Goal: Book appointment/travel/reservation

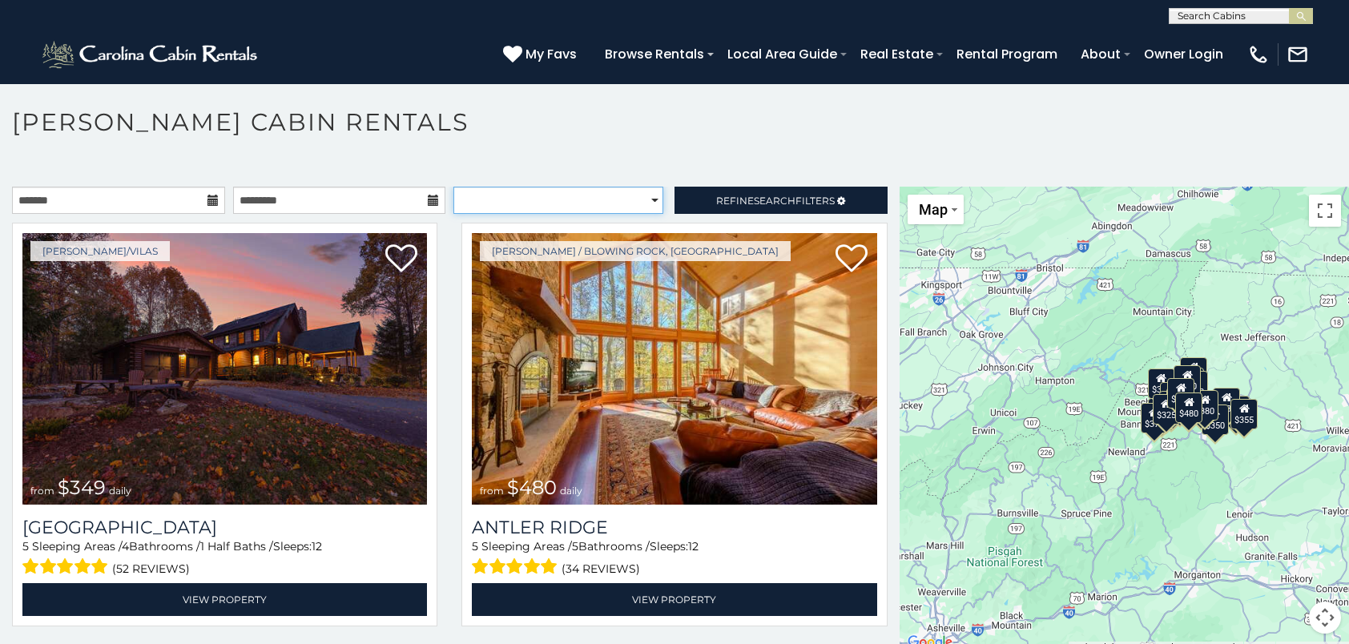
click at [646, 196] on select "**********" at bounding box center [559, 200] width 210 height 27
click at [208, 204] on icon at bounding box center [213, 200] width 11 height 11
click at [208, 197] on icon at bounding box center [213, 200] width 11 height 11
click at [208, 202] on icon at bounding box center [213, 200] width 11 height 11
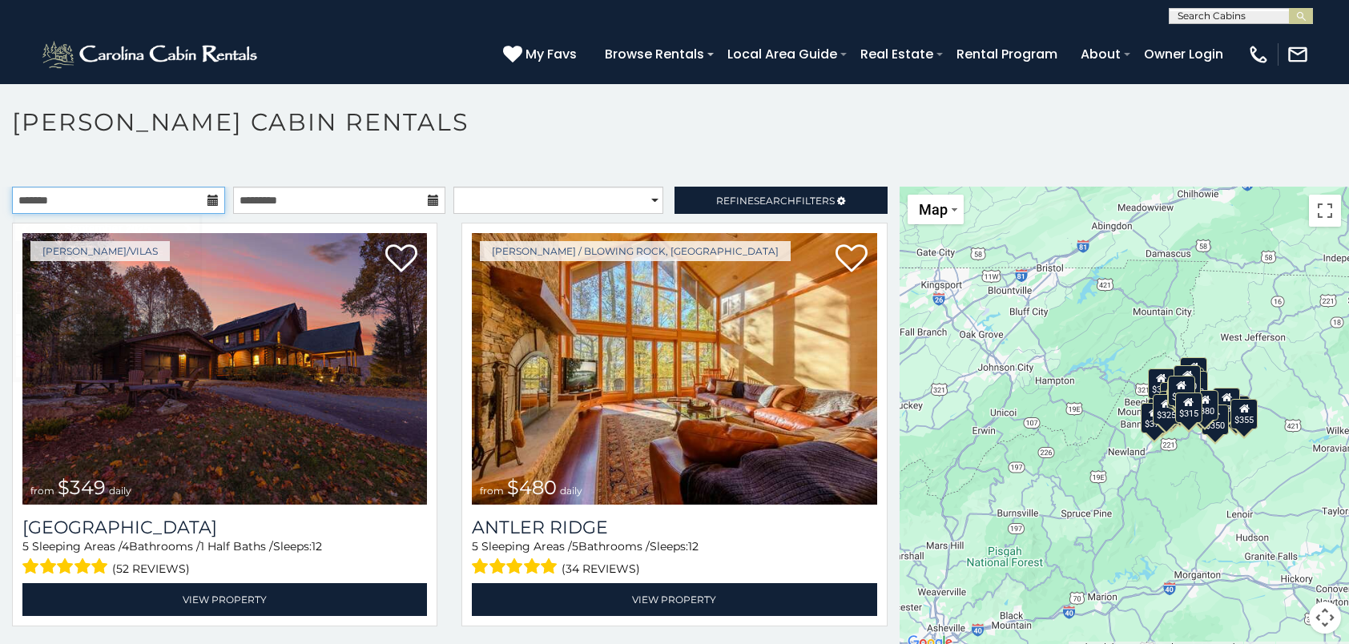
click at [131, 204] on input "text" at bounding box center [118, 200] width 213 height 27
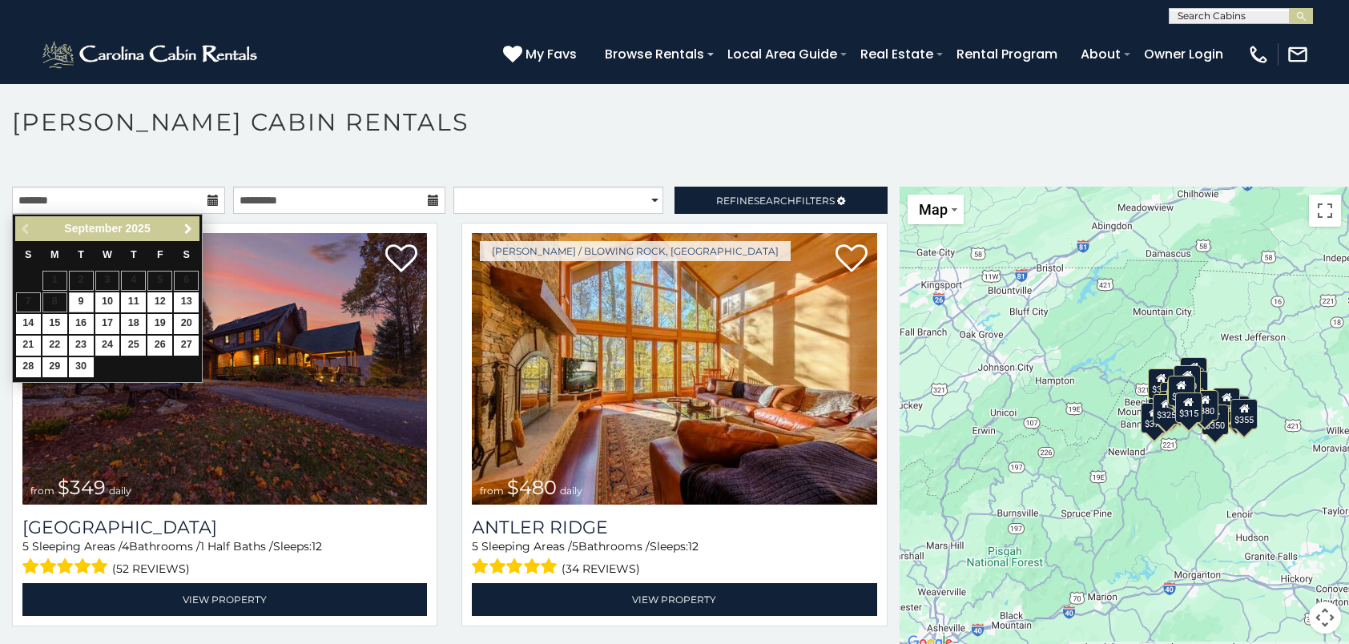
click at [192, 224] on span "Next" at bounding box center [188, 229] width 13 height 13
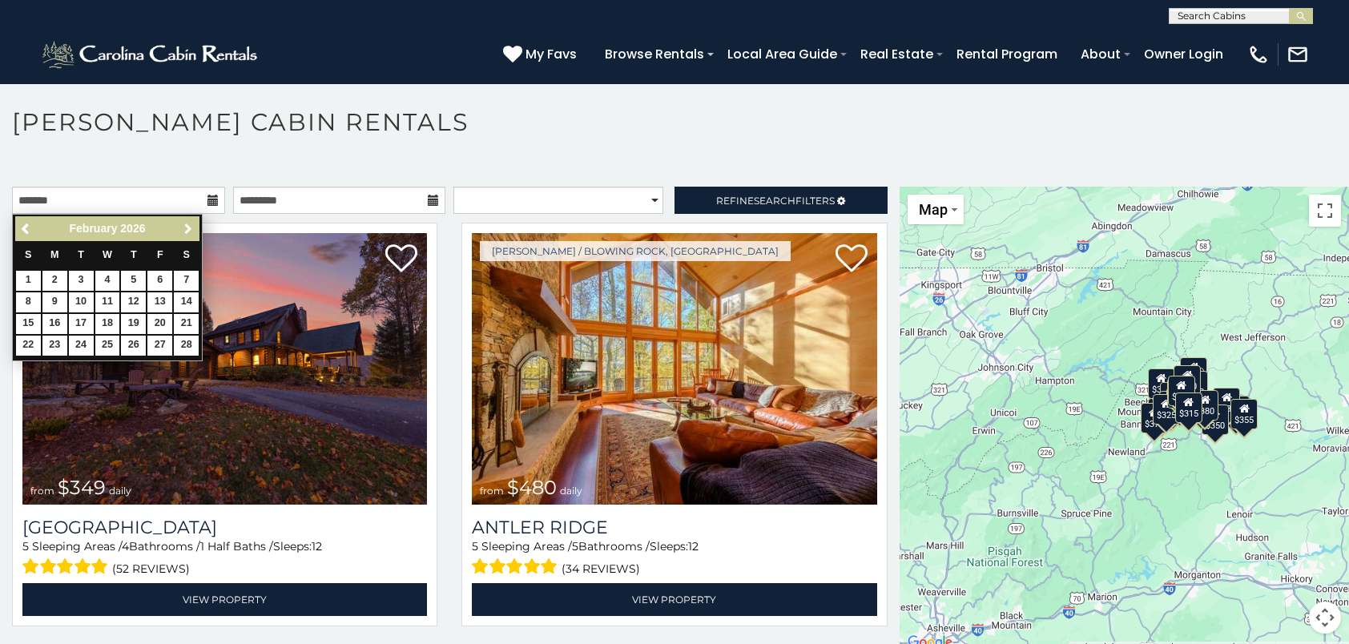
click at [192, 224] on span "Next" at bounding box center [188, 229] width 13 height 13
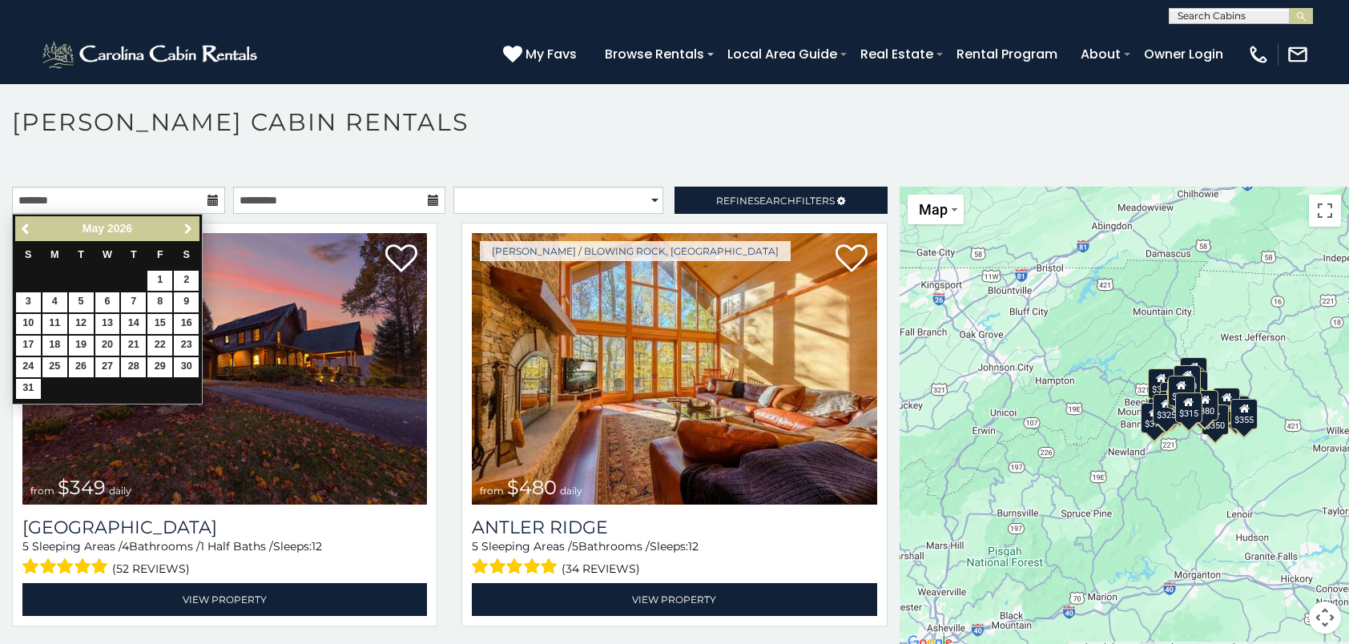
click at [192, 224] on span "Next" at bounding box center [188, 229] width 13 height 13
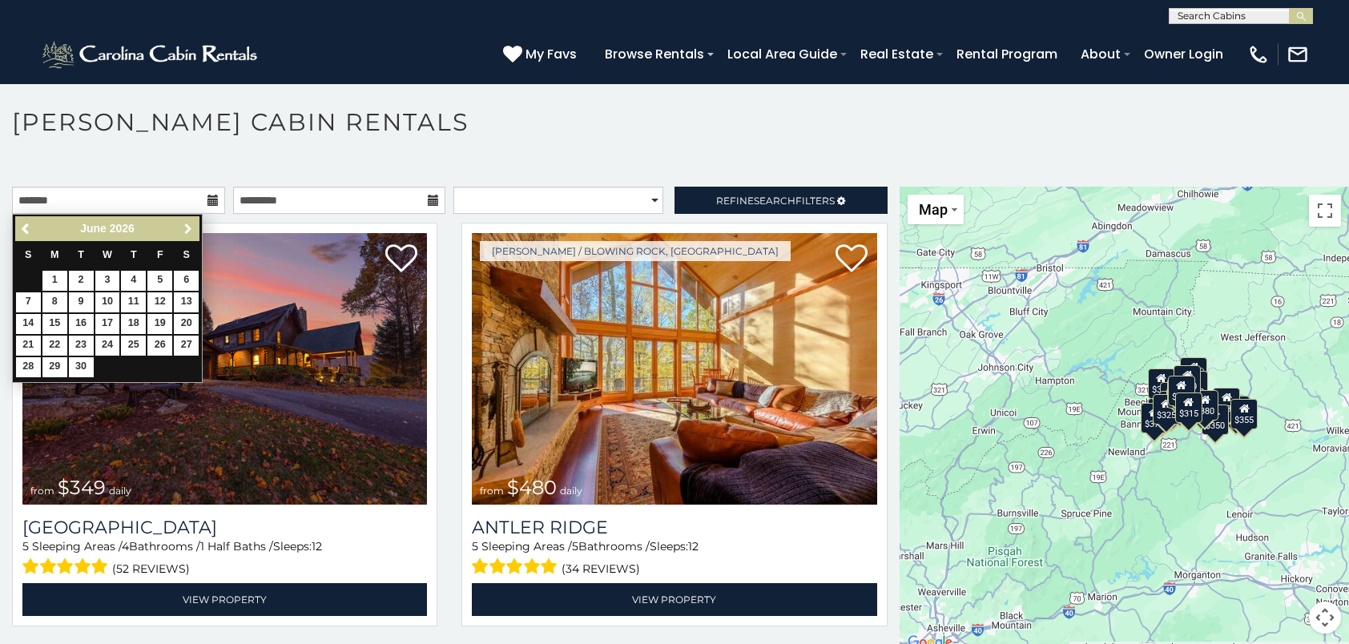
click at [192, 224] on span "Next" at bounding box center [188, 229] width 13 height 13
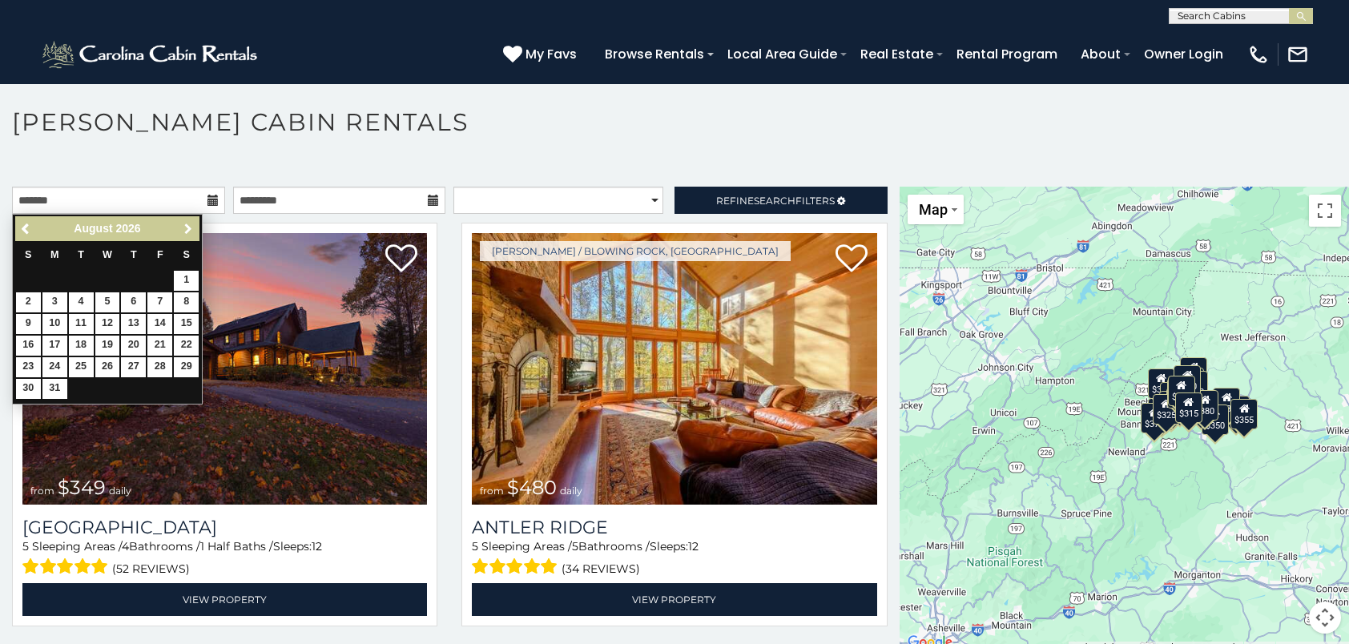
click at [192, 224] on span "Next" at bounding box center [188, 229] width 13 height 13
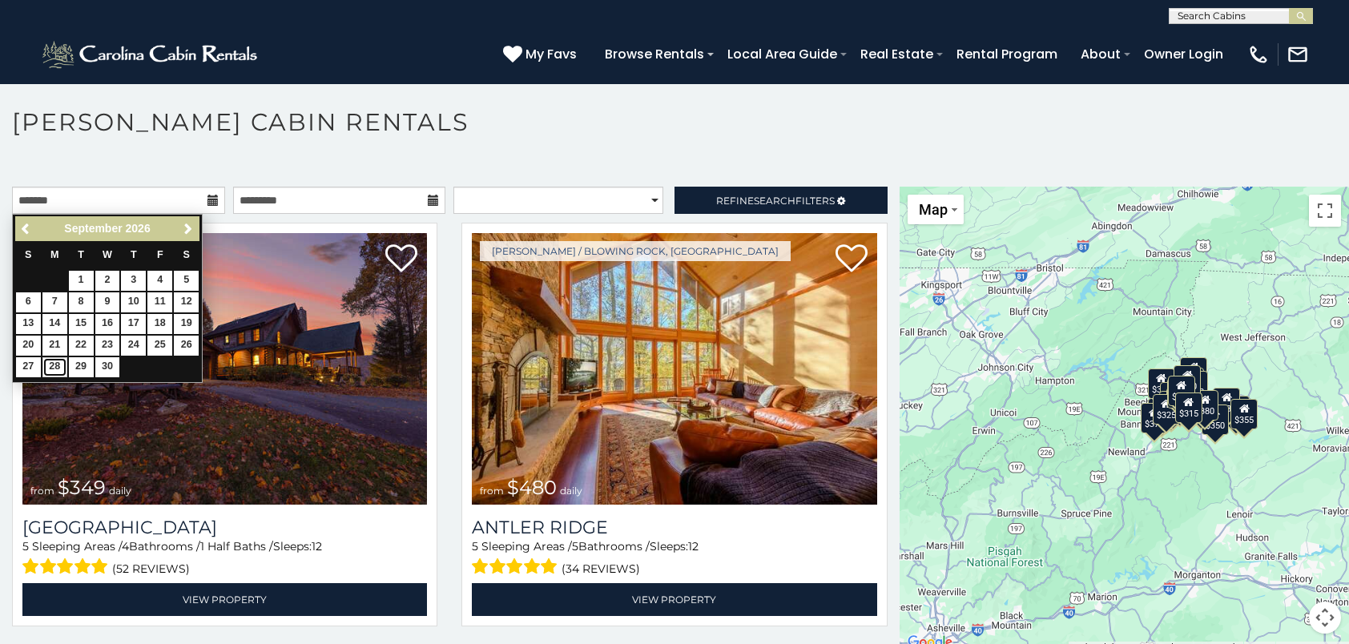
click at [50, 364] on link "28" at bounding box center [54, 367] width 25 height 20
type input "**********"
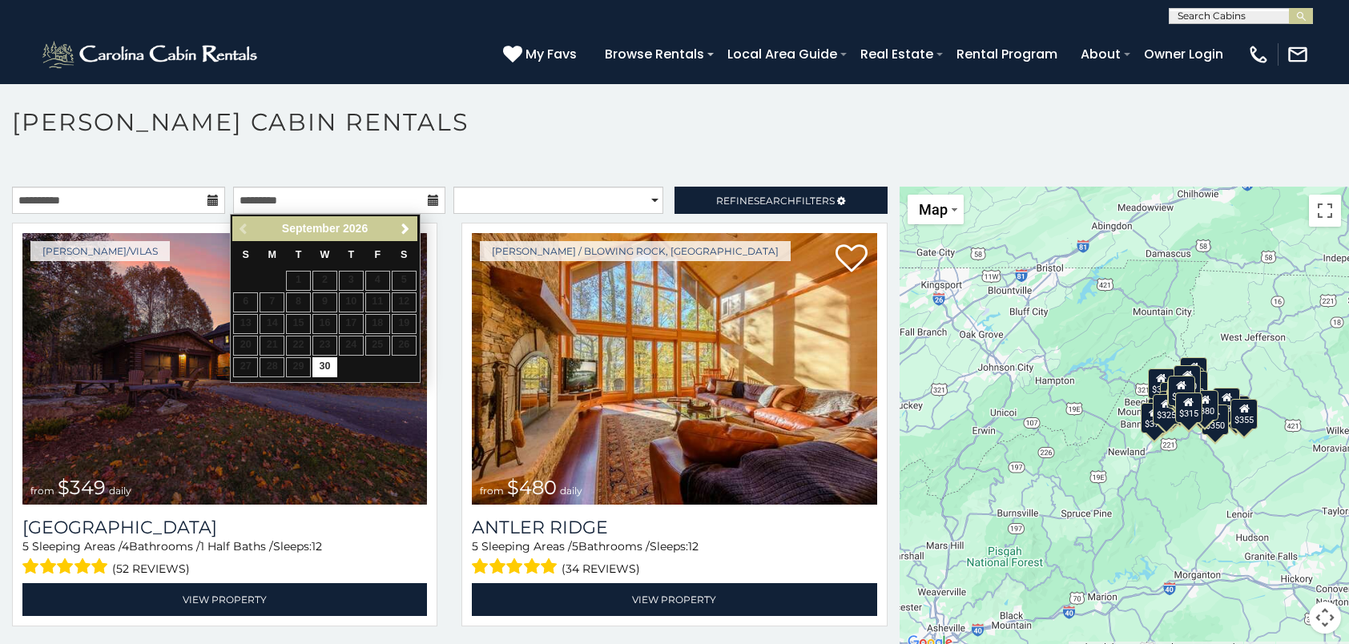
click at [298, 365] on table "S M T W T F S 1 2 3 4 5 6 7 8 9 10 11 12 13 14 15 16 17 18 19 20 21 22 23 24 25…" at bounding box center [324, 309] width 184 height 137
click at [401, 226] on span "Next" at bounding box center [405, 229] width 13 height 13
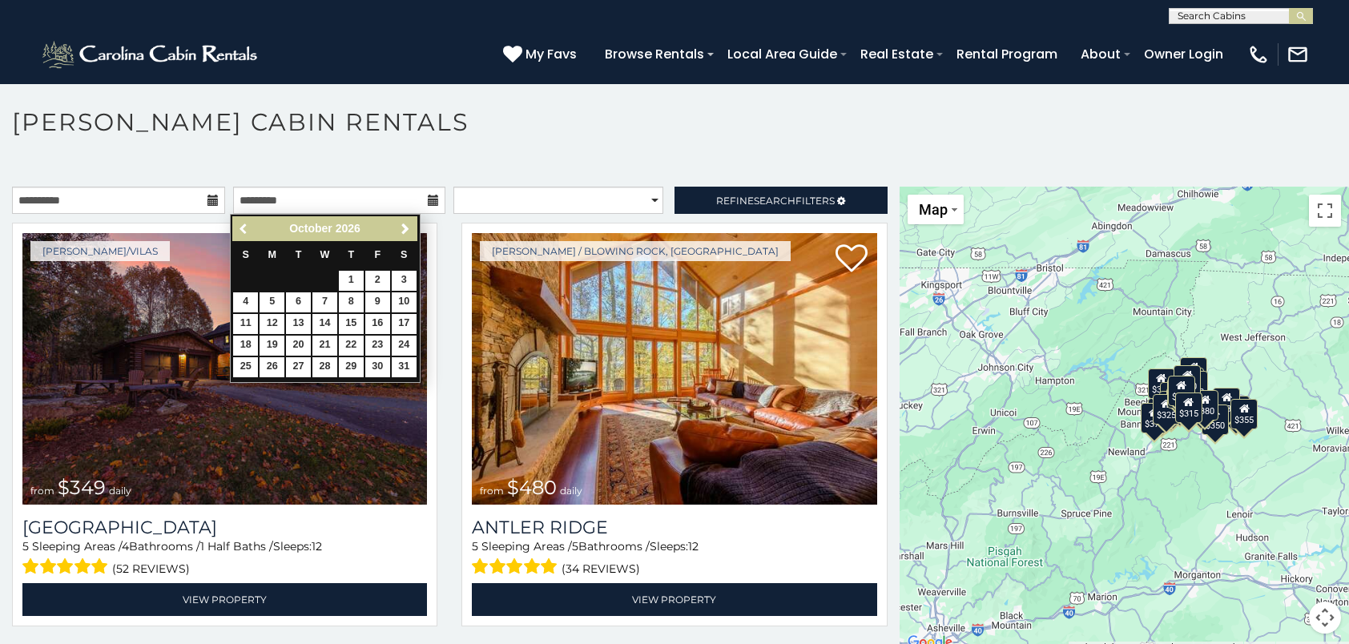
click at [241, 234] on span "Previous" at bounding box center [244, 229] width 13 height 13
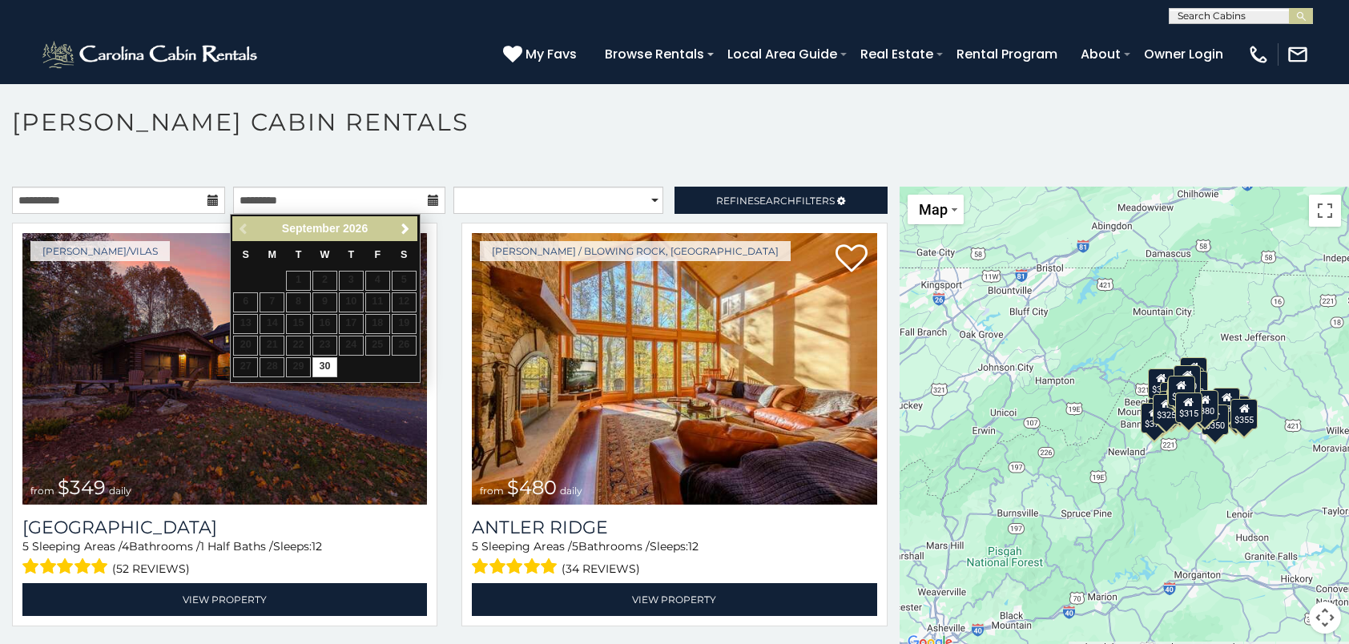
click at [298, 357] on table "S M T W T F S 1 2 3 4 5 6 7 8 9 10 11 12 13 14 15 16 17 18 19 20 21 22 23 24 25…" at bounding box center [324, 309] width 184 height 137
click at [412, 228] on span "Next" at bounding box center [405, 229] width 13 height 13
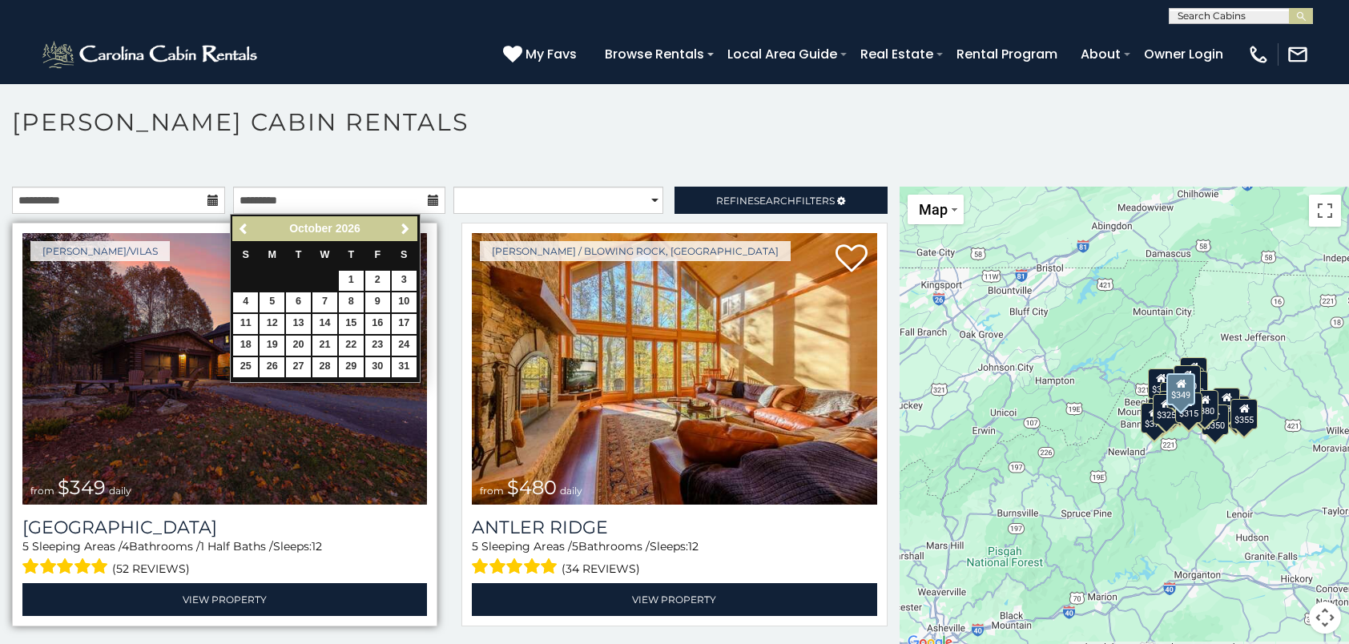
click at [295, 425] on img at bounding box center [224, 369] width 405 height 272
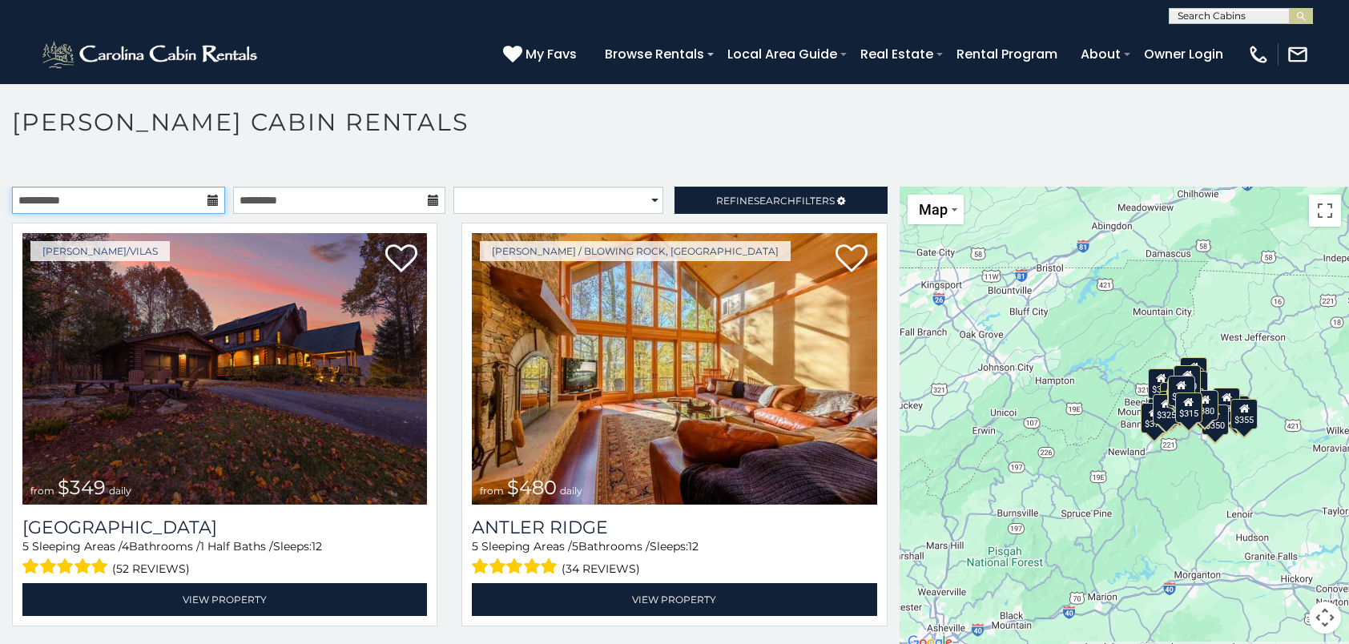
click at [114, 202] on input "**********" at bounding box center [118, 200] width 213 height 27
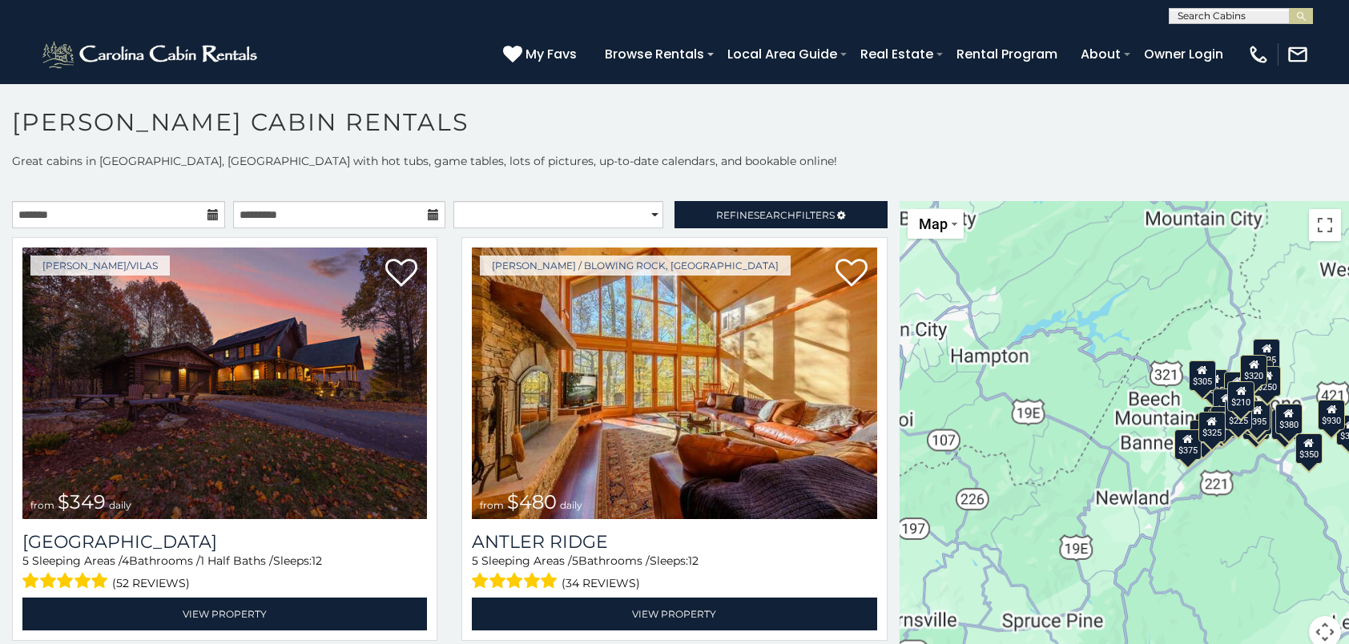
click at [212, 215] on icon at bounding box center [213, 214] width 11 height 11
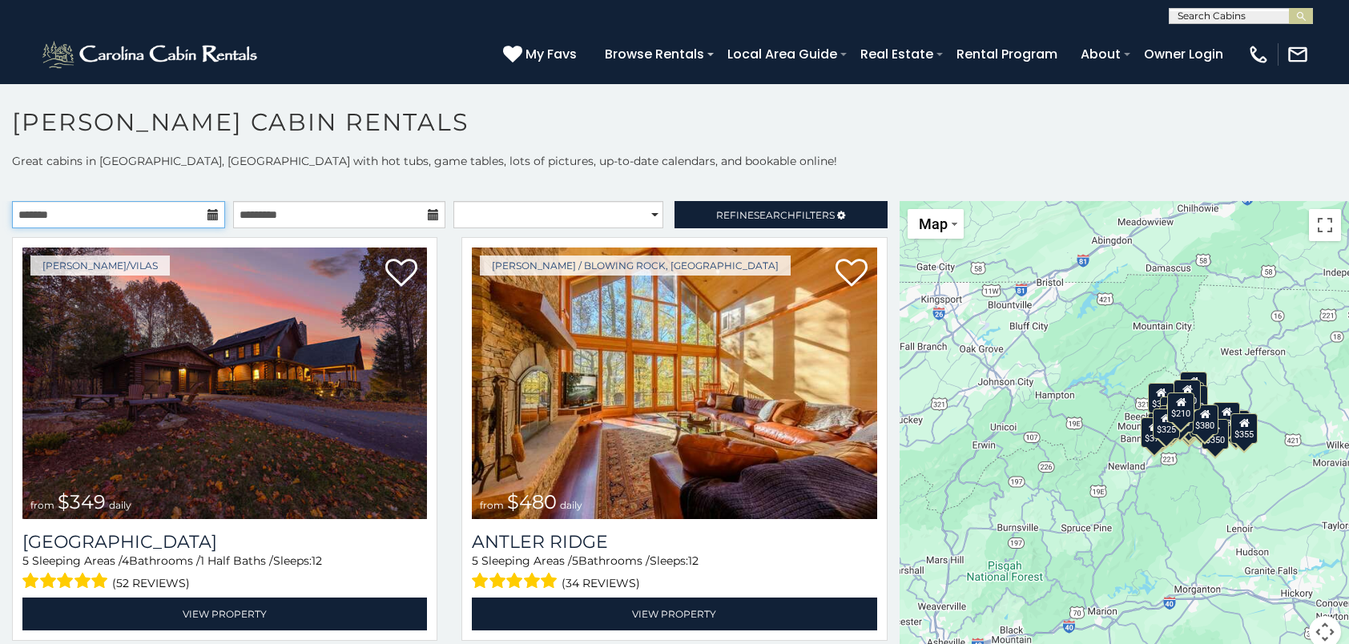
click at [178, 212] on input "text" at bounding box center [118, 214] width 213 height 27
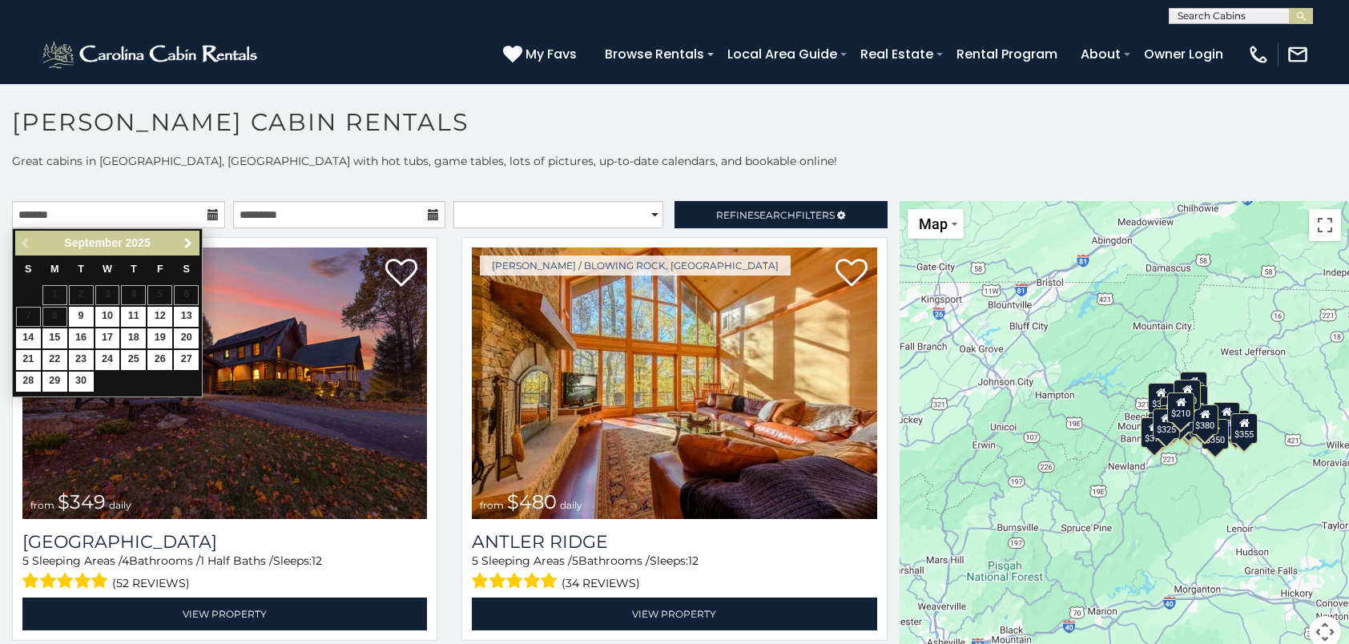
click at [186, 240] on span "Next" at bounding box center [188, 243] width 13 height 13
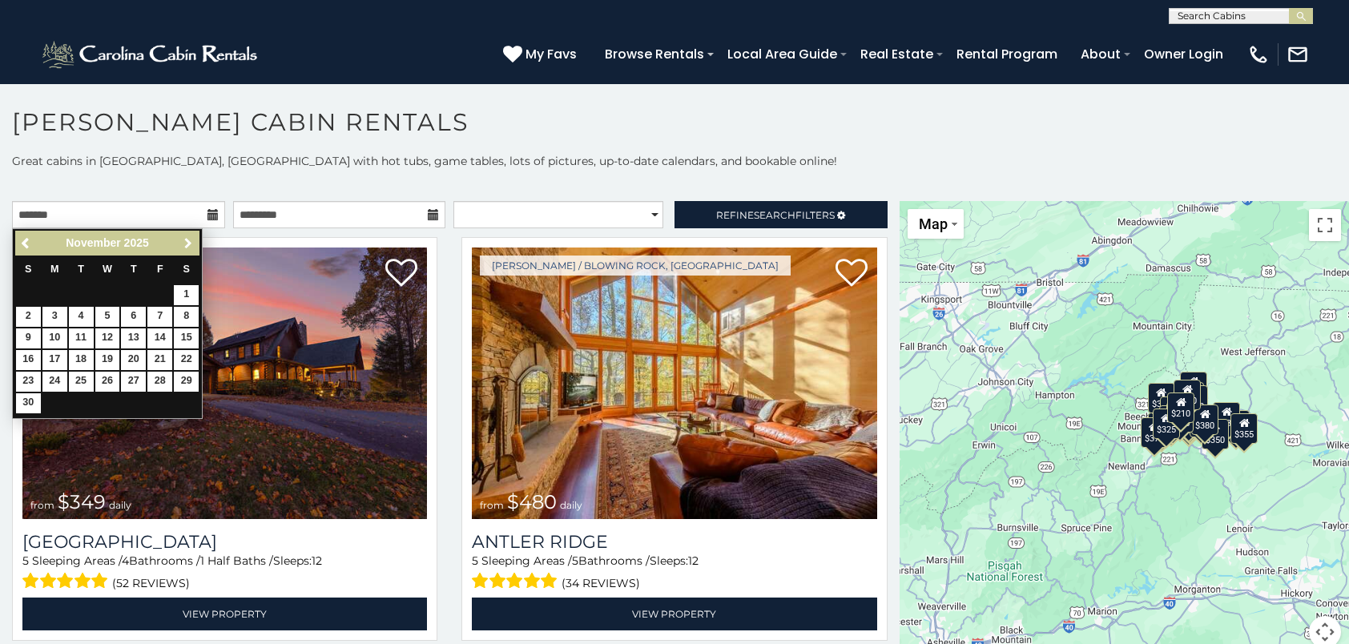
click at [186, 240] on span "Next" at bounding box center [188, 243] width 13 height 13
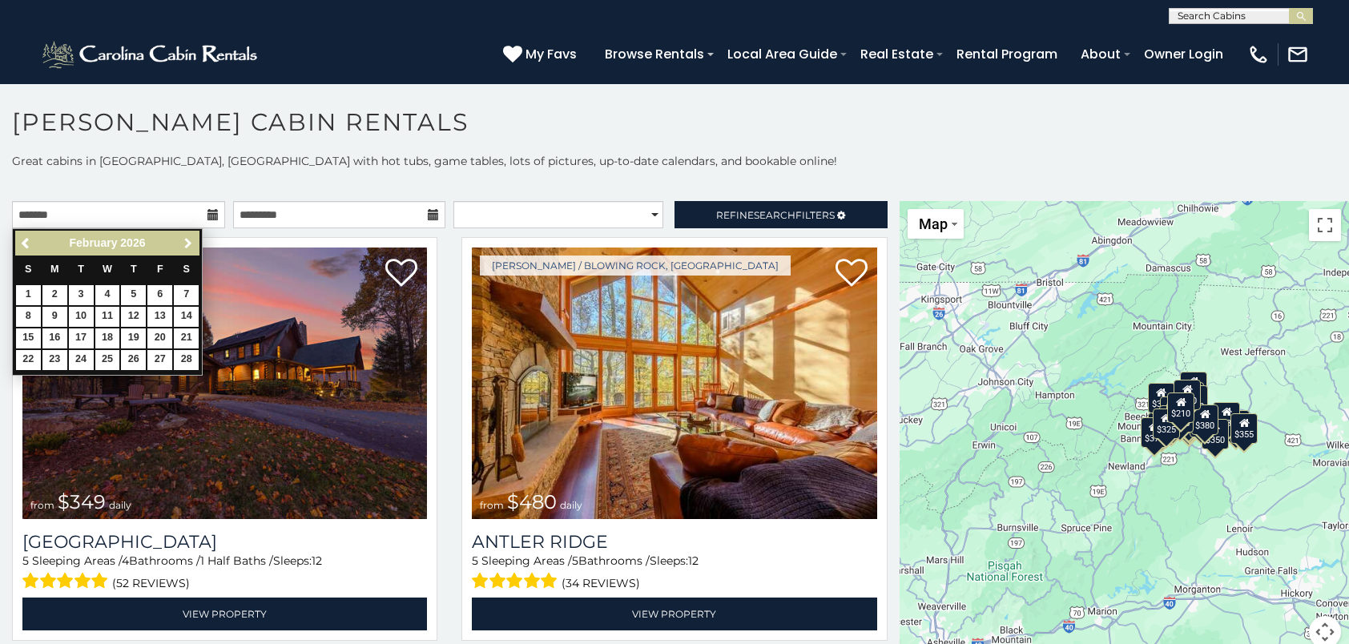
click at [186, 240] on span "Next" at bounding box center [188, 243] width 13 height 13
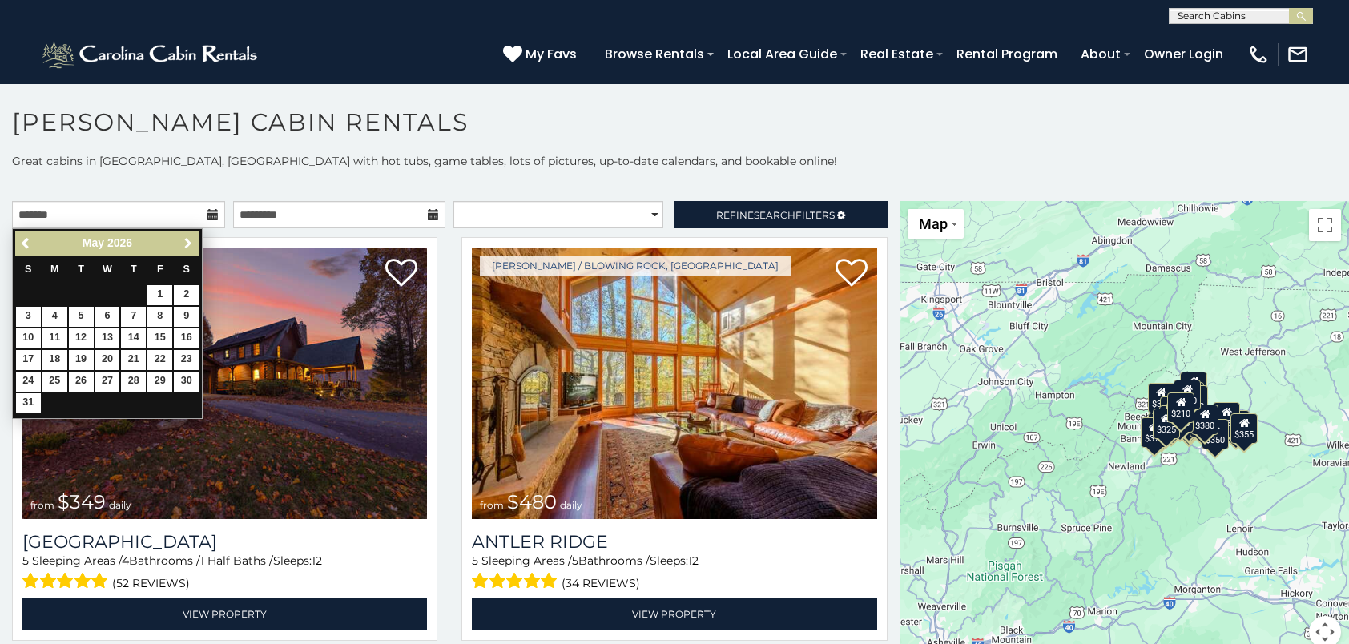
click at [186, 240] on span "Next" at bounding box center [188, 243] width 13 height 13
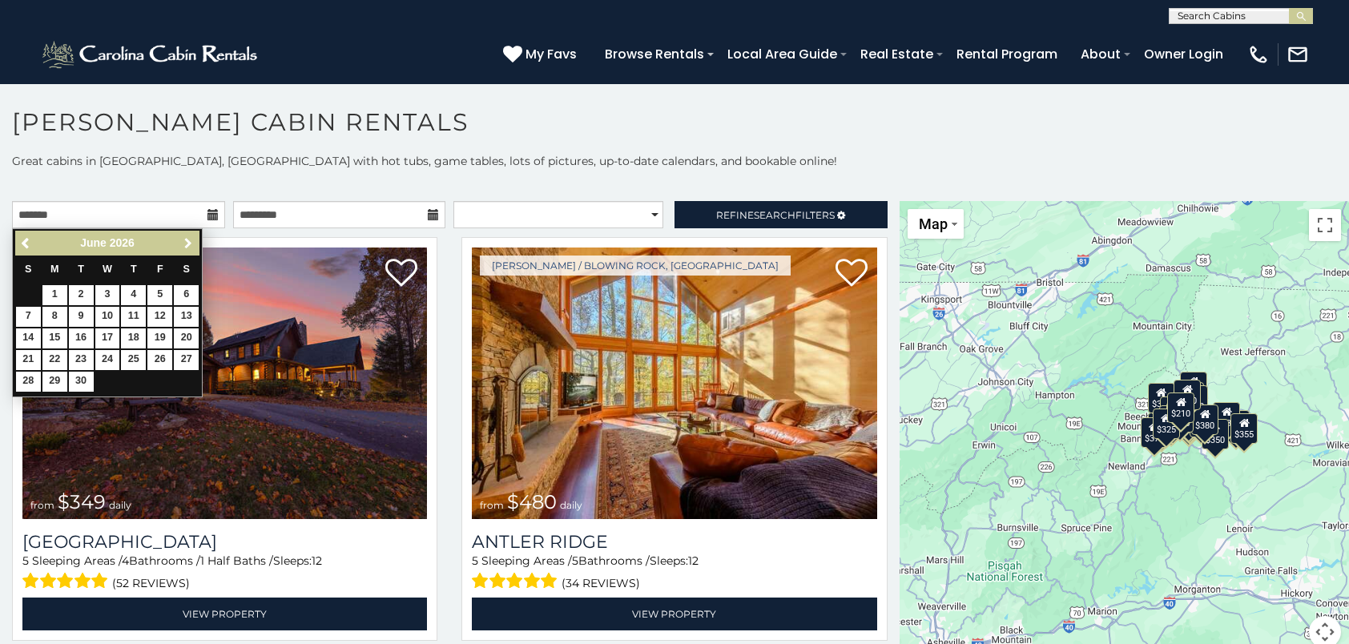
click at [186, 240] on span "Next" at bounding box center [188, 243] width 13 height 13
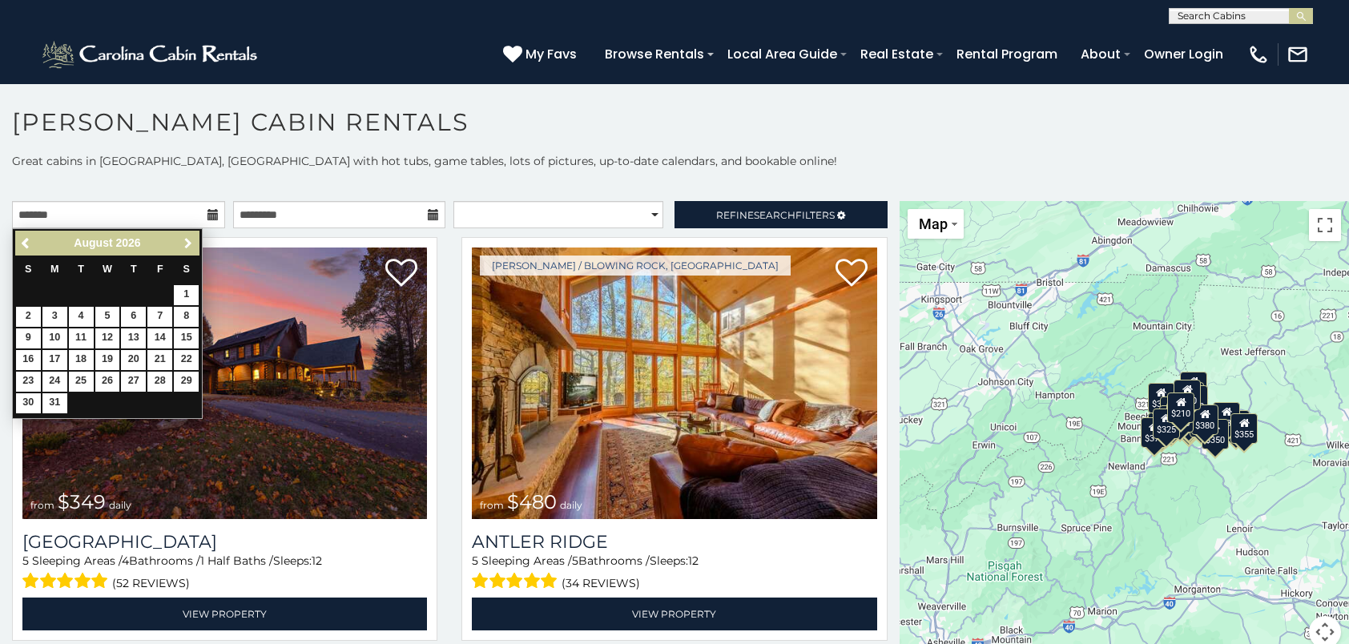
click at [186, 240] on span "Next" at bounding box center [188, 243] width 13 height 13
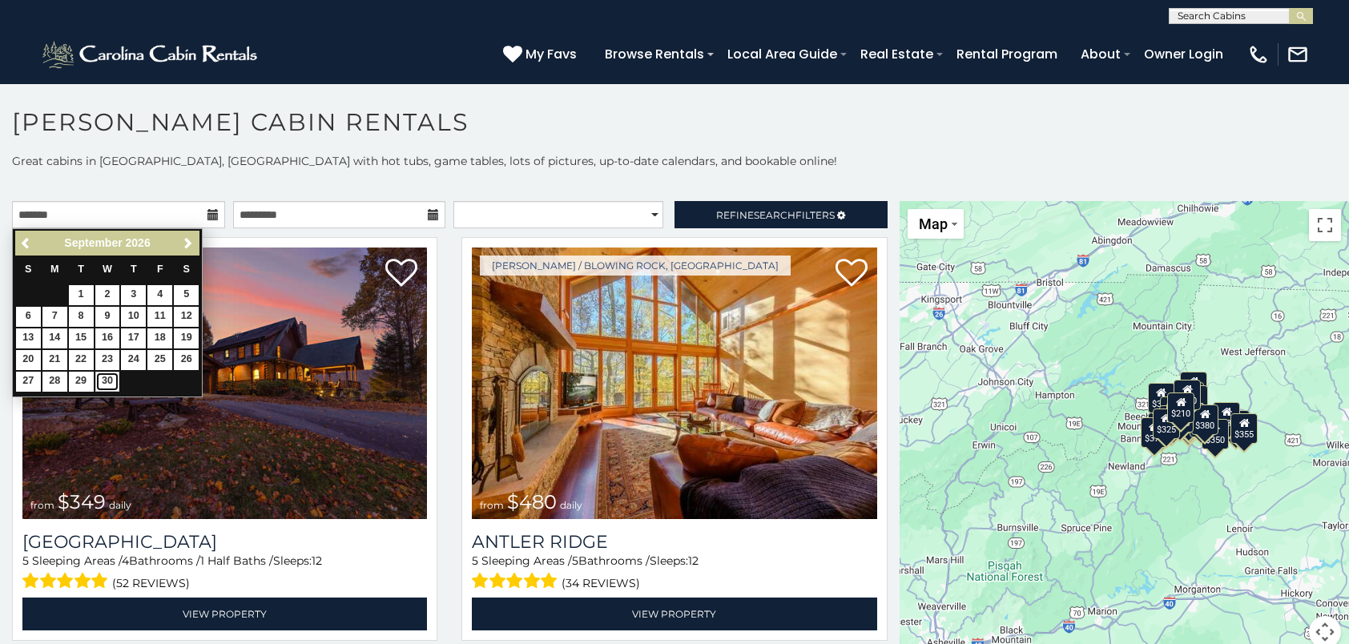
click at [100, 379] on link "30" at bounding box center [107, 382] width 25 height 20
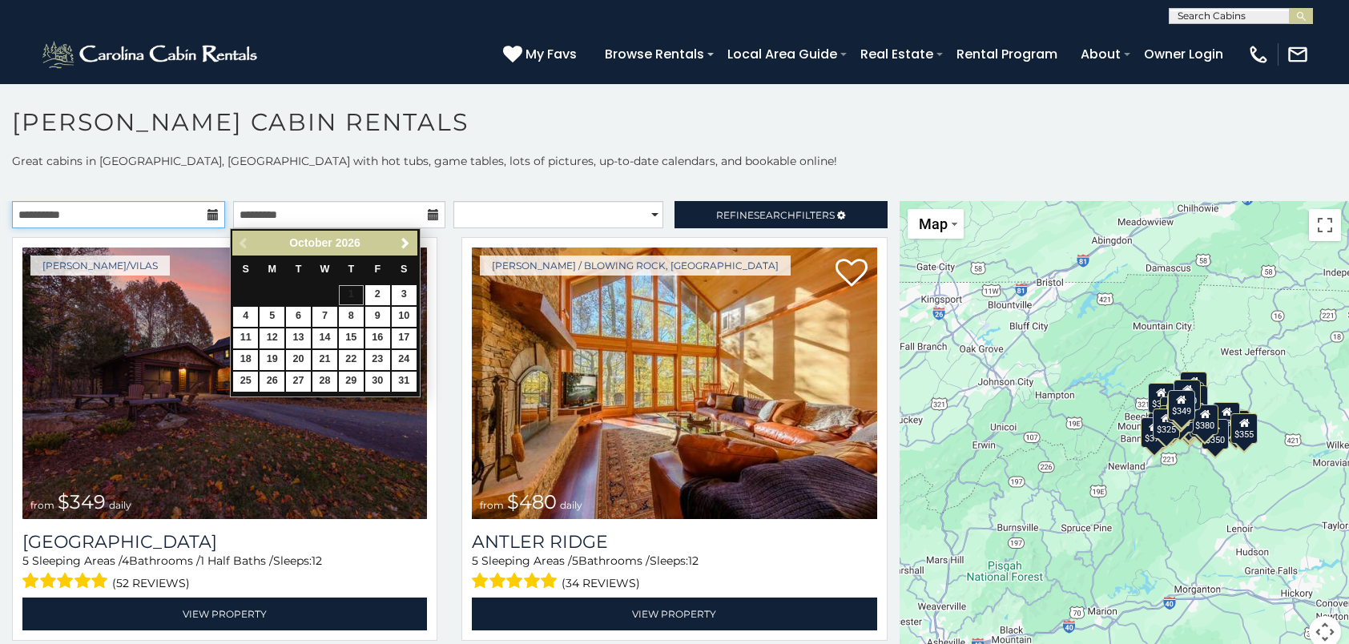
click at [66, 212] on input "**********" at bounding box center [118, 214] width 213 height 27
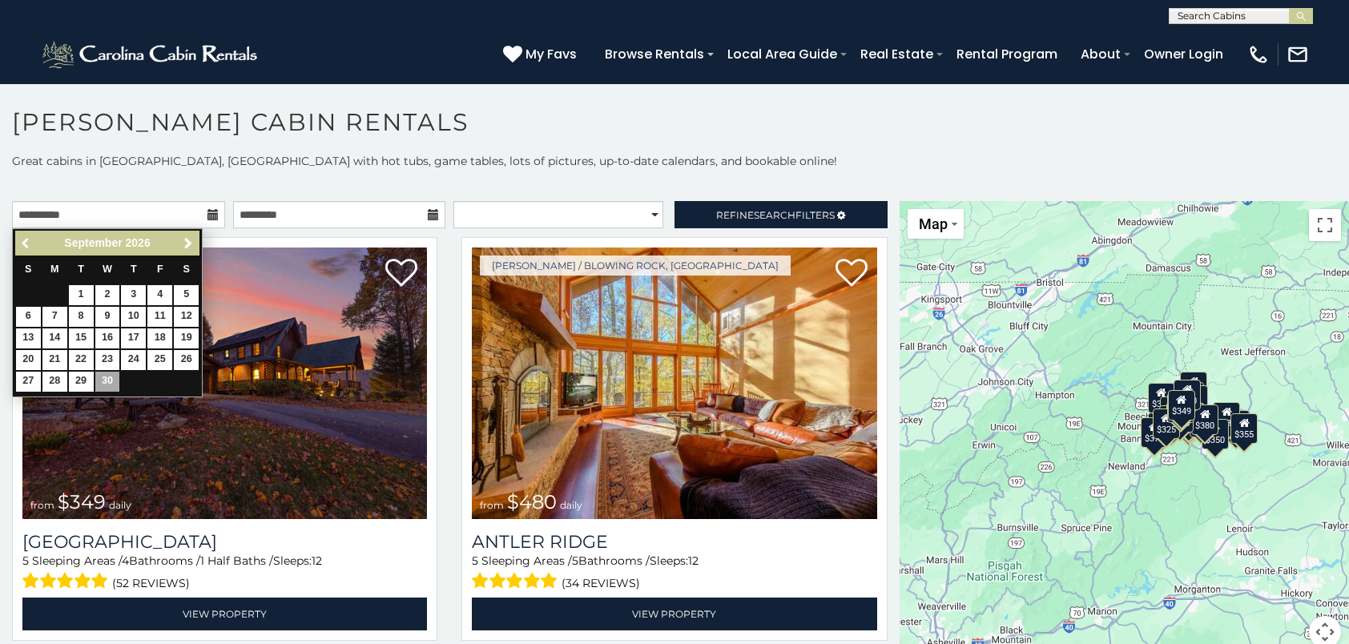
click at [22, 239] on span "Previous" at bounding box center [26, 243] width 13 height 13
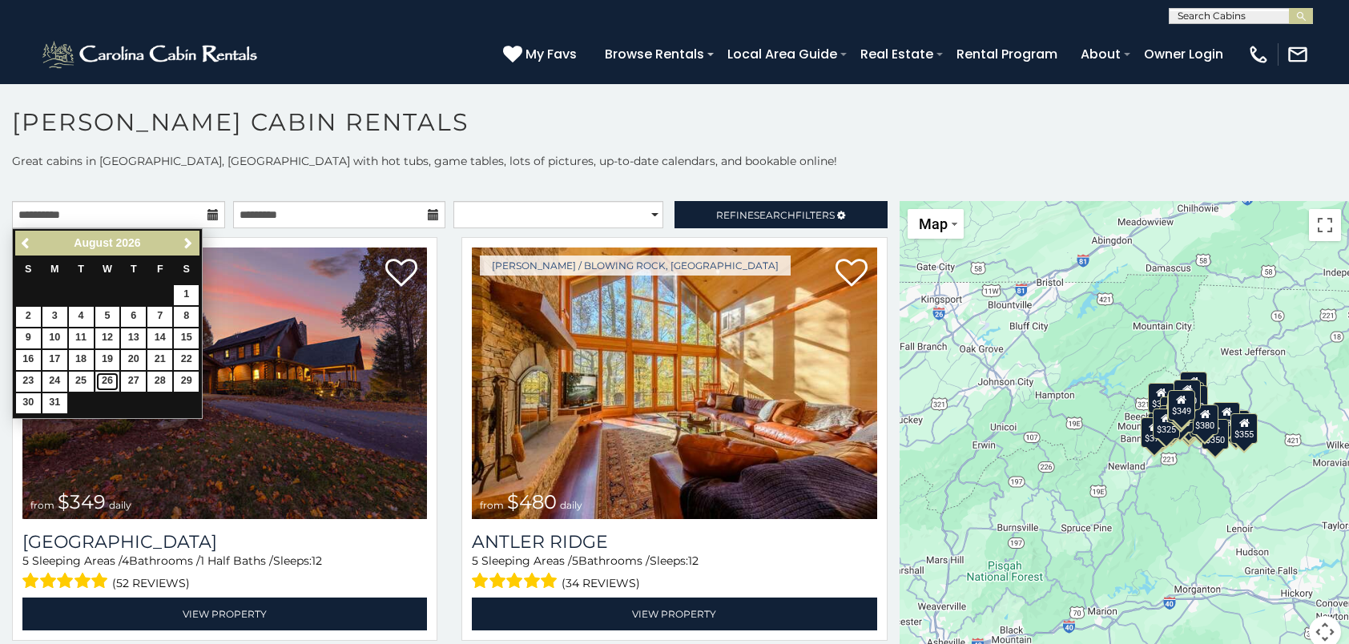
click at [101, 380] on link "26" at bounding box center [107, 382] width 25 height 20
type input "**********"
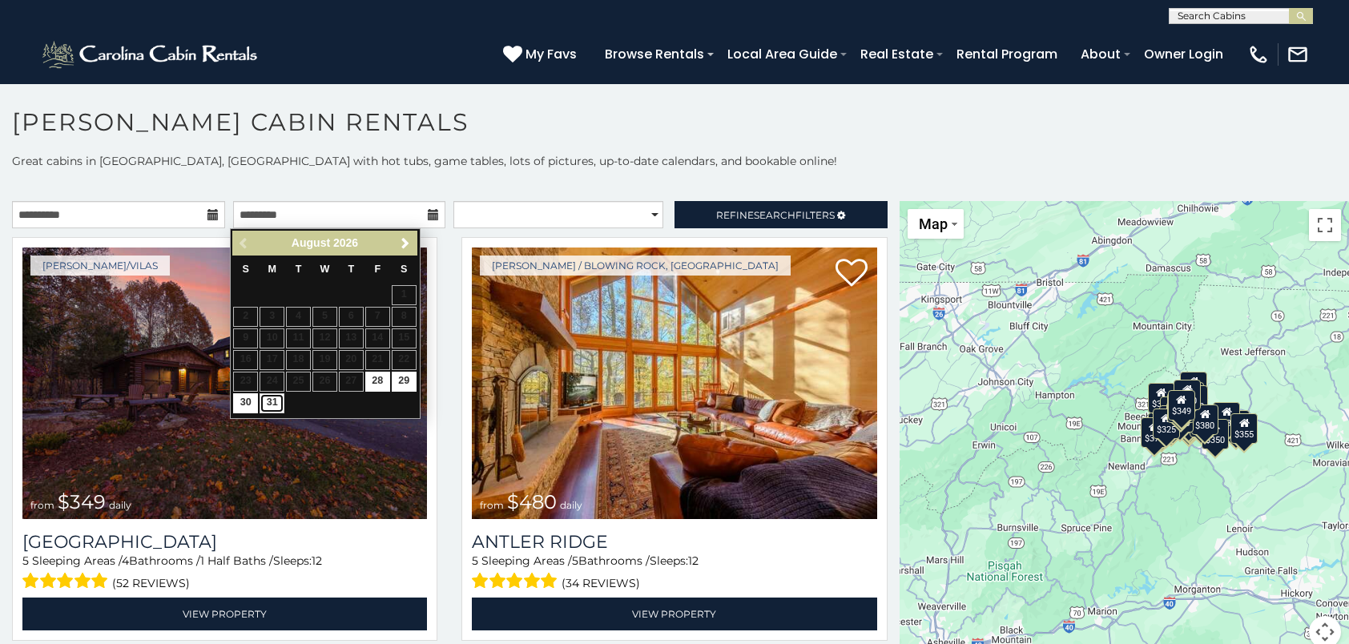
click at [272, 401] on link "31" at bounding box center [272, 403] width 25 height 20
type input "**********"
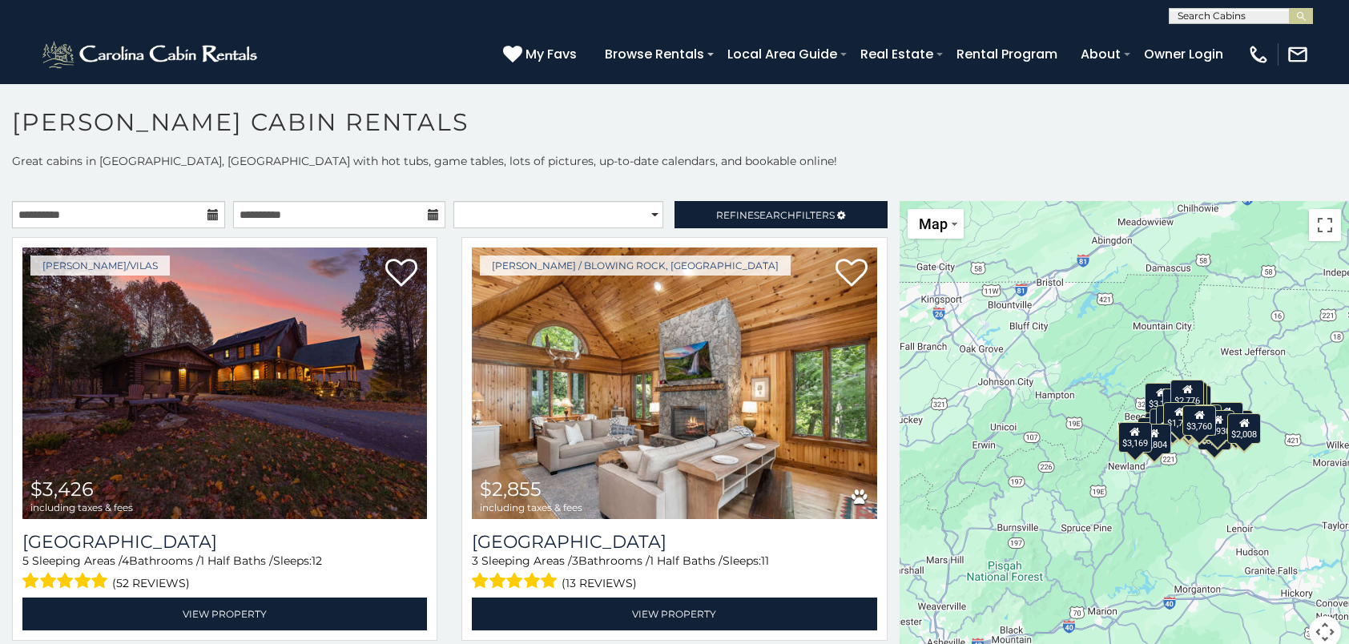
click at [428, 216] on icon at bounding box center [433, 214] width 11 height 11
click at [428, 215] on icon at bounding box center [433, 214] width 11 height 11
click at [208, 216] on icon at bounding box center [213, 214] width 11 height 11
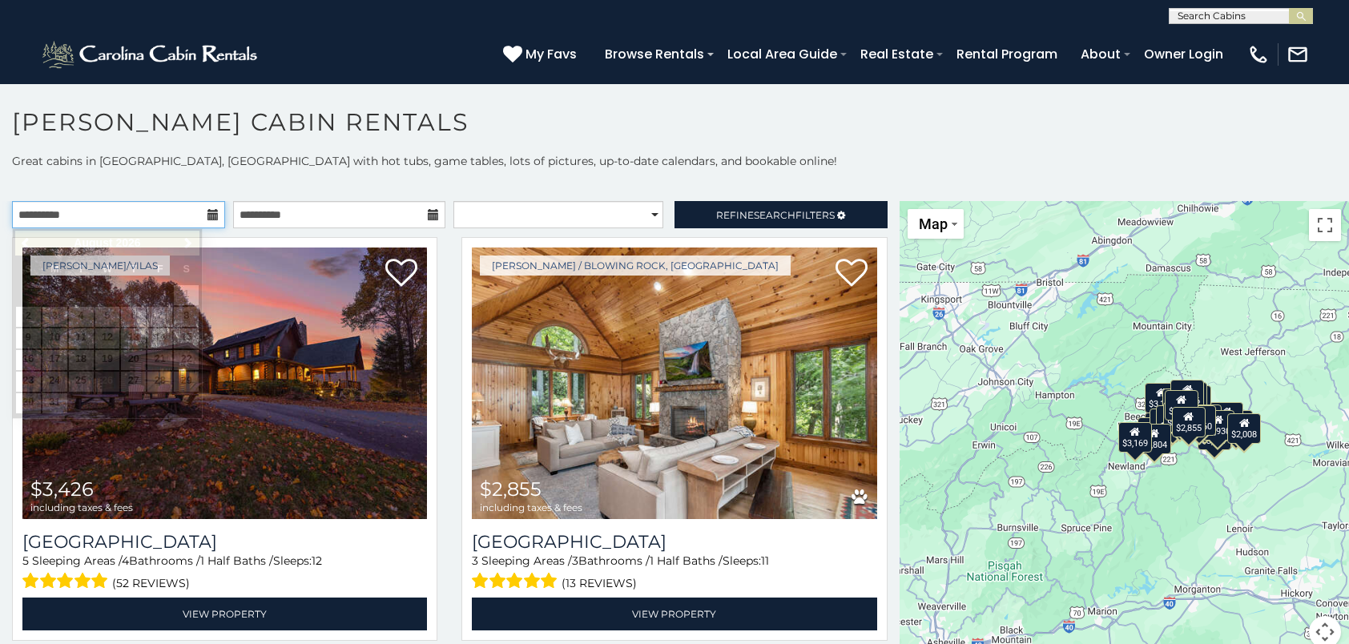
click at [143, 213] on input "**********" at bounding box center [118, 214] width 213 height 27
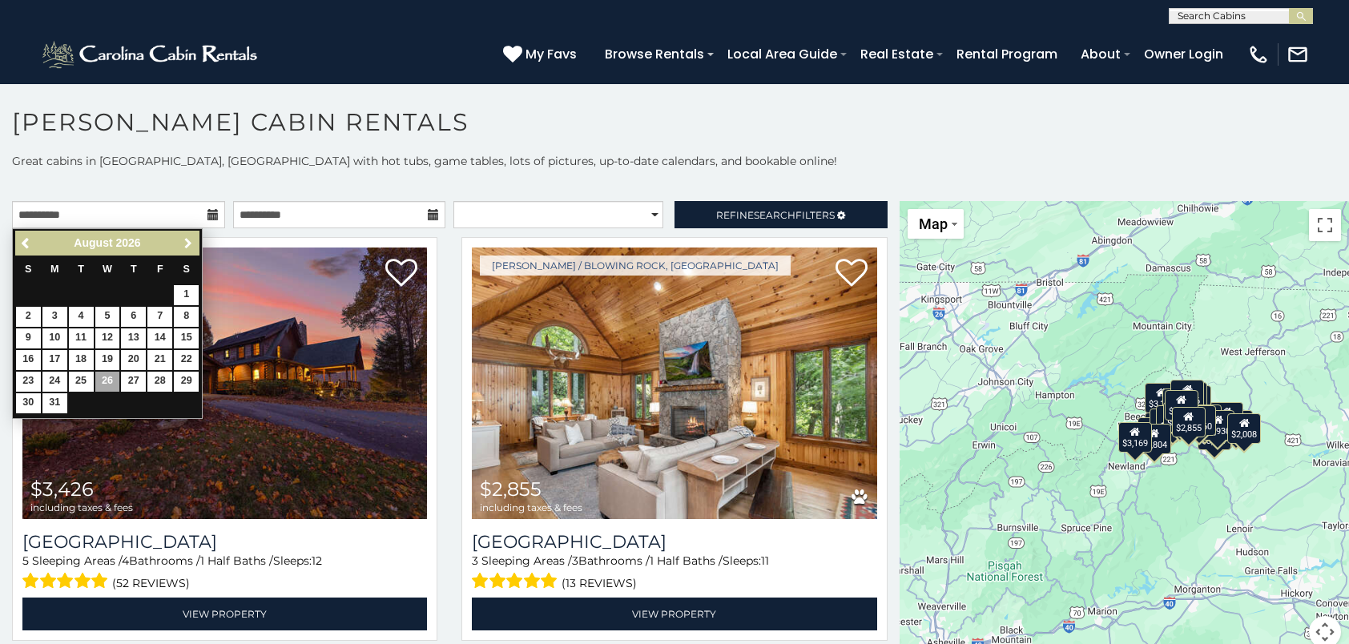
click at [188, 247] on span "Next" at bounding box center [188, 243] width 13 height 13
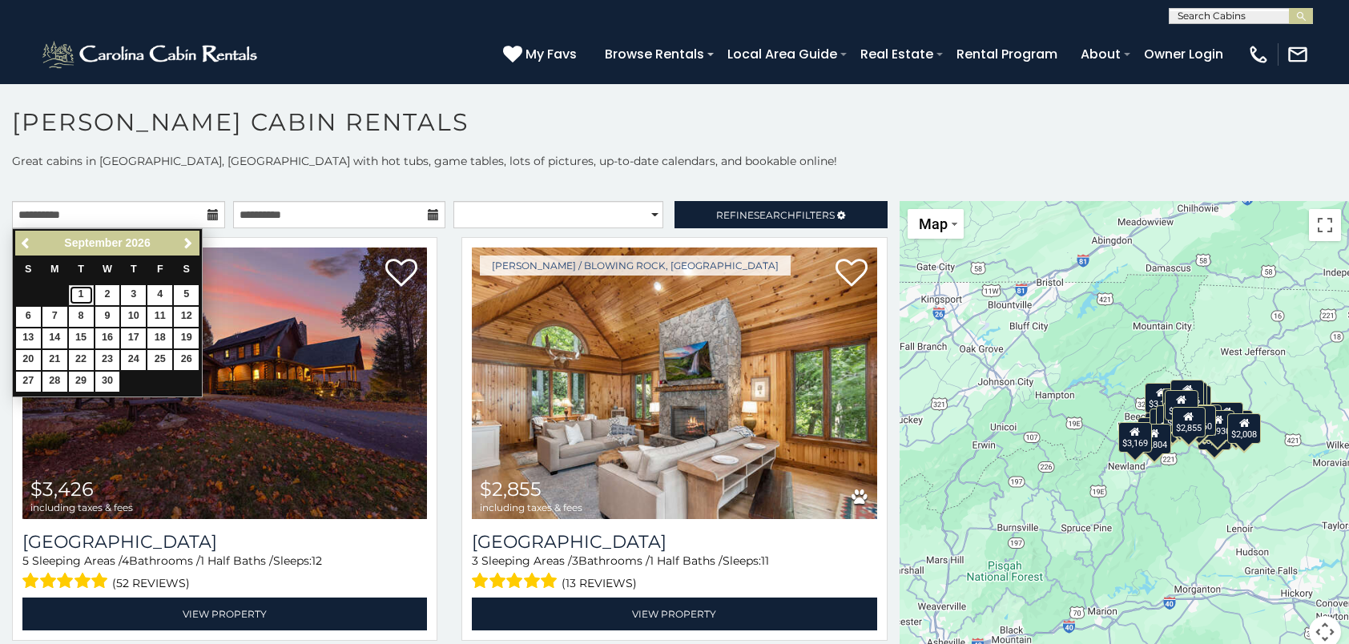
click at [81, 295] on link "1" at bounding box center [81, 295] width 25 height 20
type input "**********"
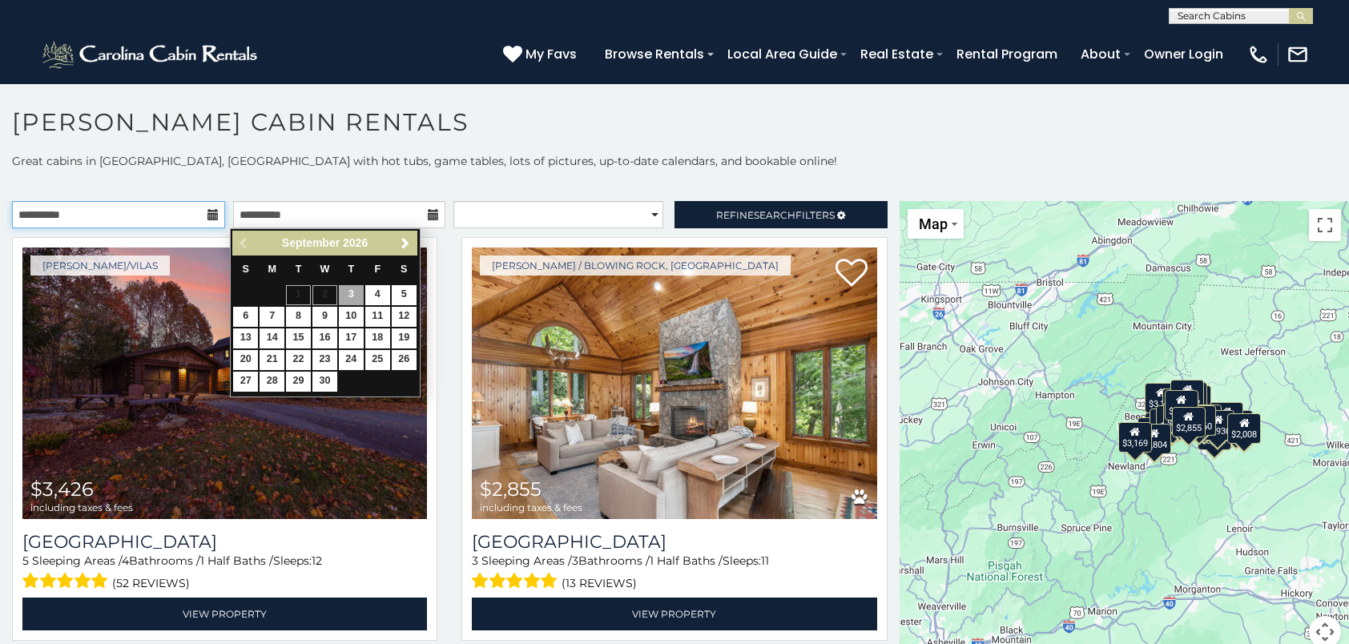
click at [70, 218] on input "**********" at bounding box center [118, 214] width 213 height 27
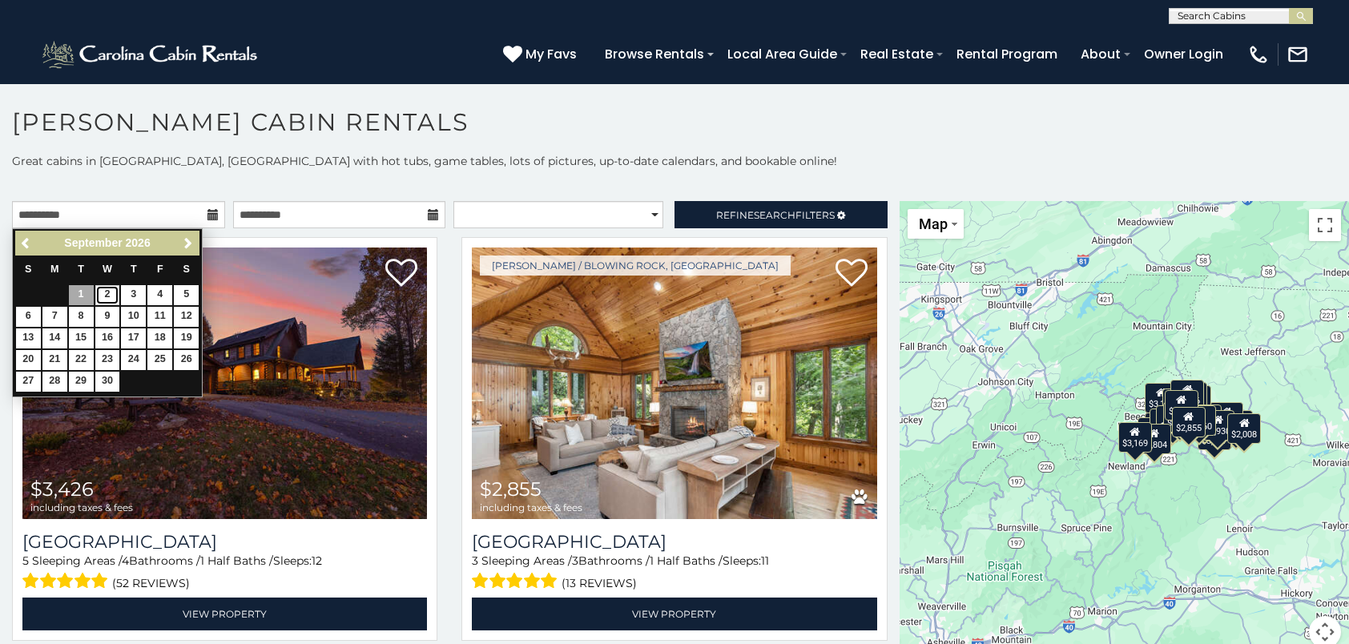
click at [114, 295] on link "2" at bounding box center [107, 295] width 25 height 20
type input "**********"
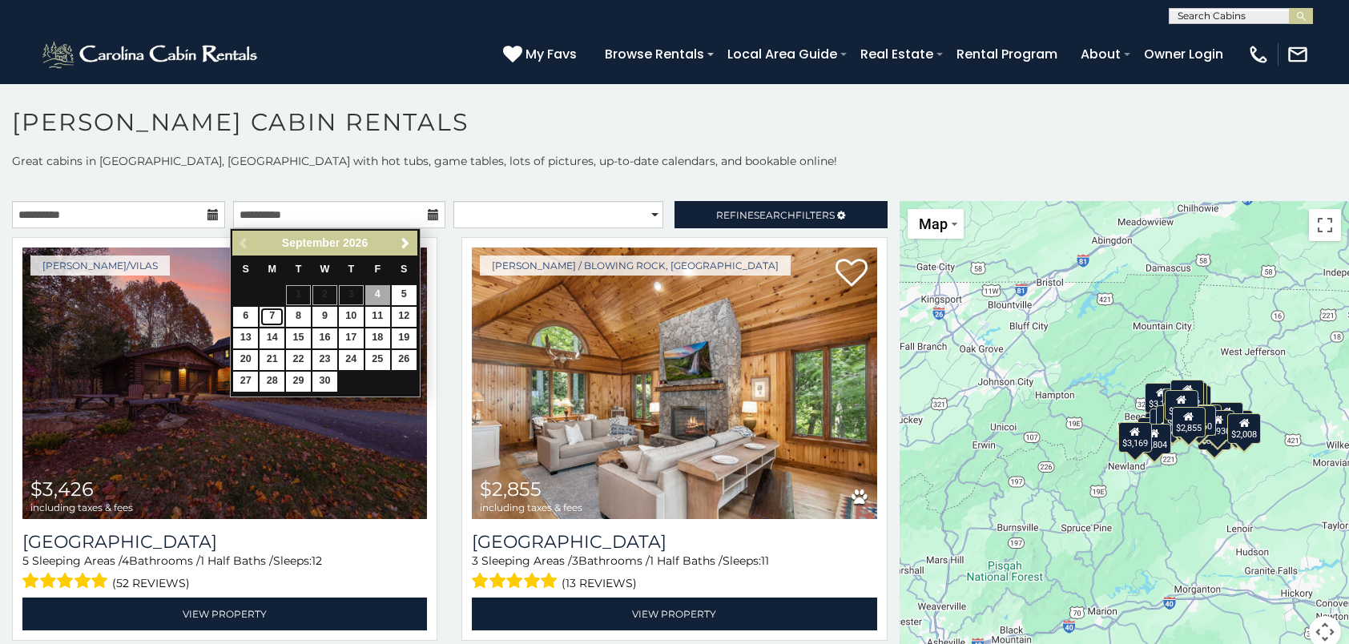
click at [270, 313] on link "7" at bounding box center [272, 317] width 25 height 20
type input "**********"
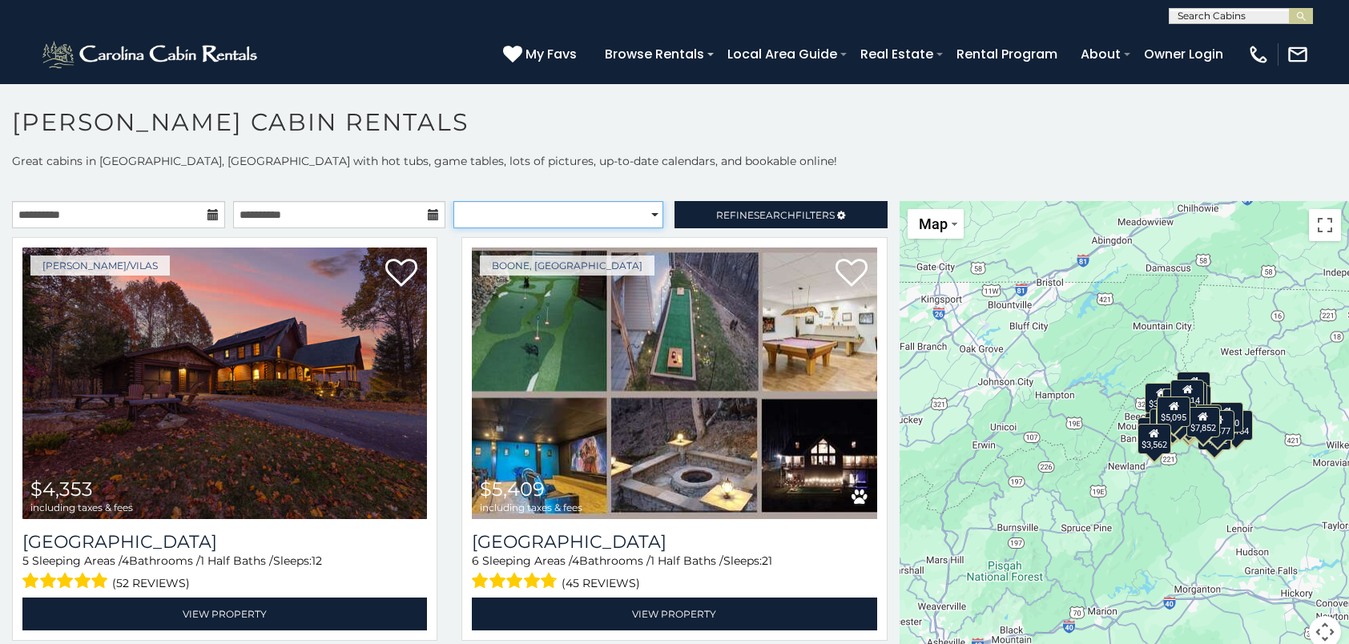
click at [648, 218] on select "**********" at bounding box center [559, 214] width 210 height 27
select select "**********"
click at [454, 201] on select "**********" at bounding box center [559, 214] width 210 height 27
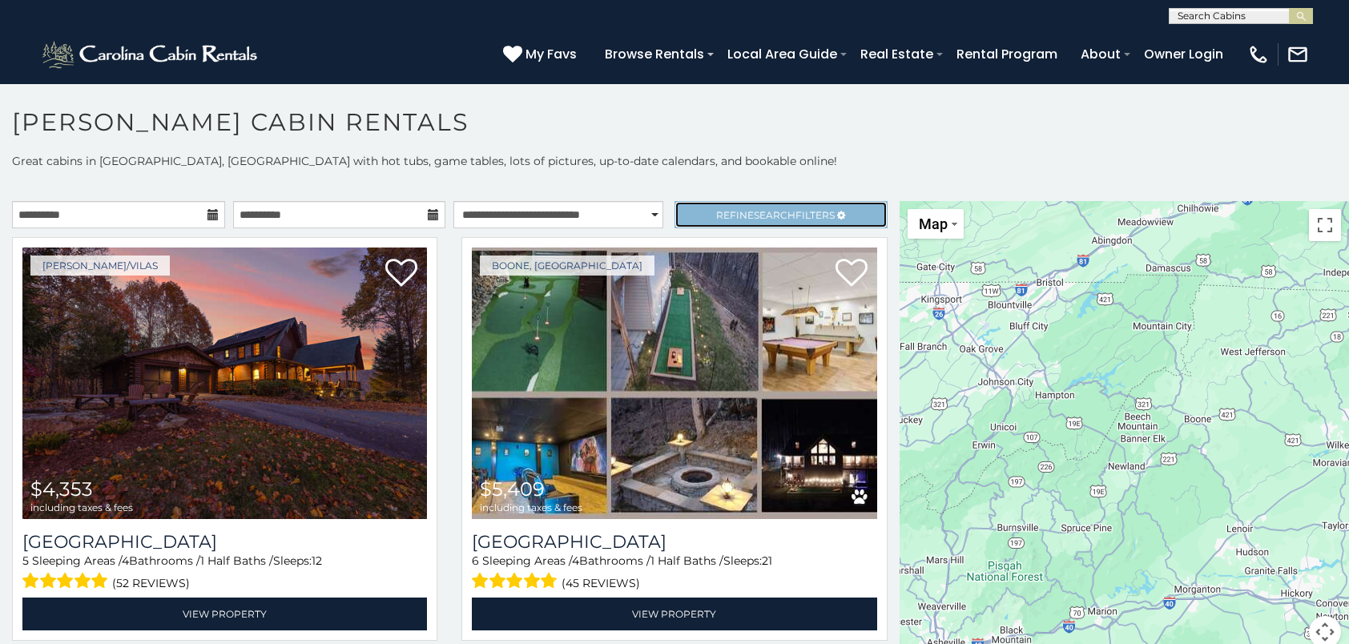
click at [734, 209] on span "Refine Search Filters" at bounding box center [775, 215] width 119 height 12
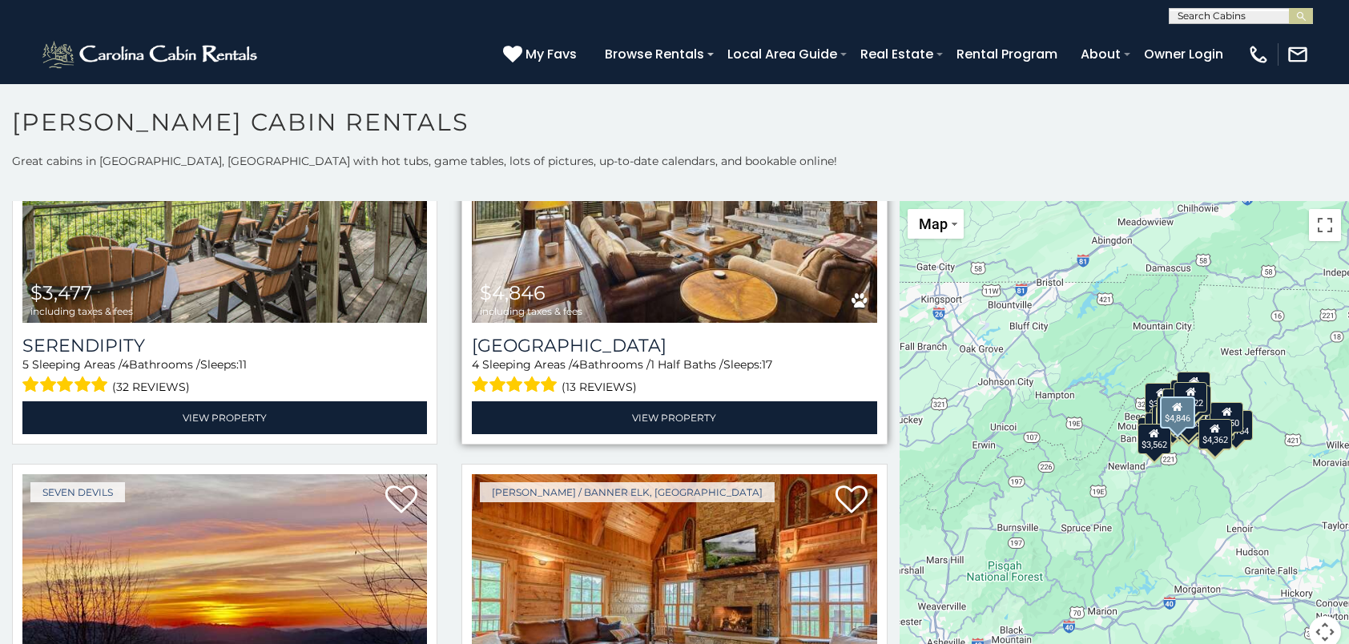
scroll to position [5128, 0]
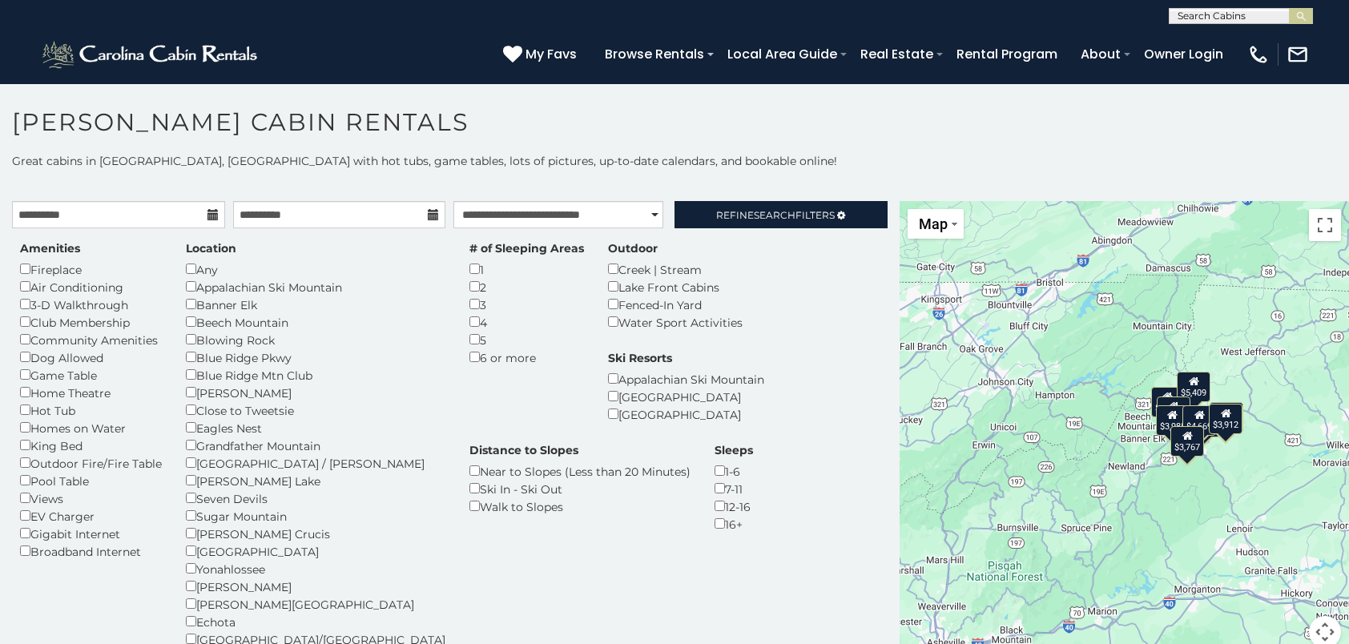
click at [191, 261] on div "Any" at bounding box center [316, 269] width 260 height 18
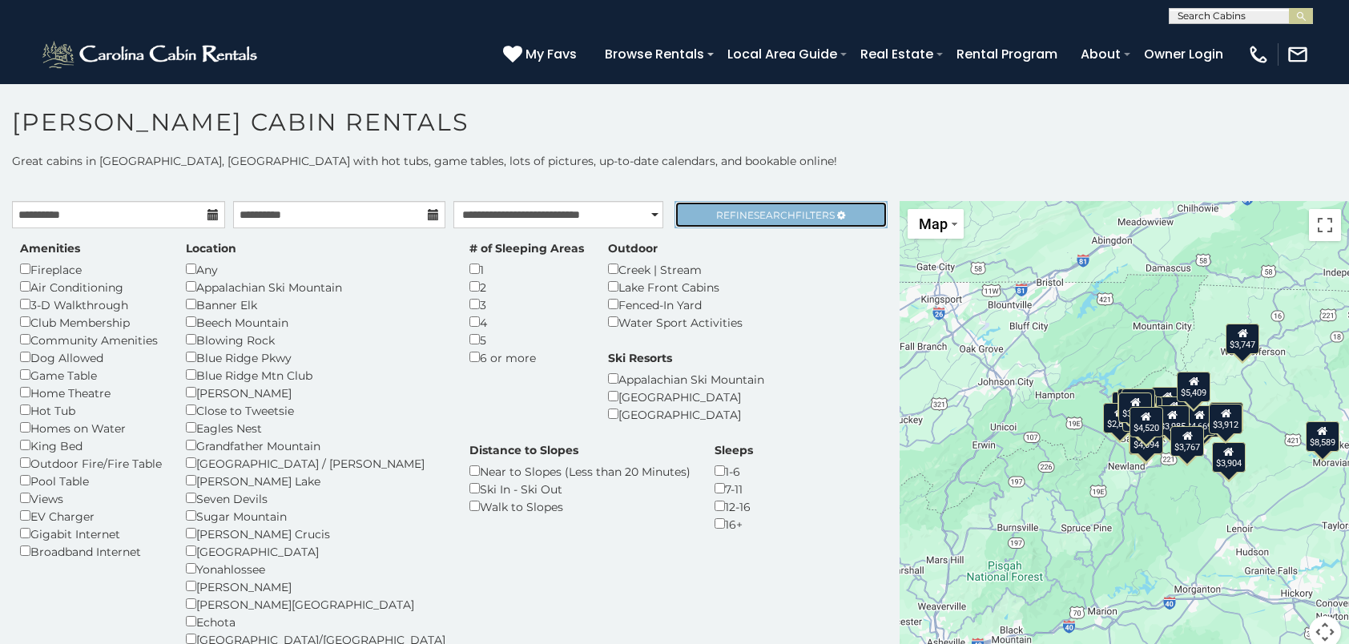
click at [776, 216] on span "Search" at bounding box center [775, 215] width 42 height 12
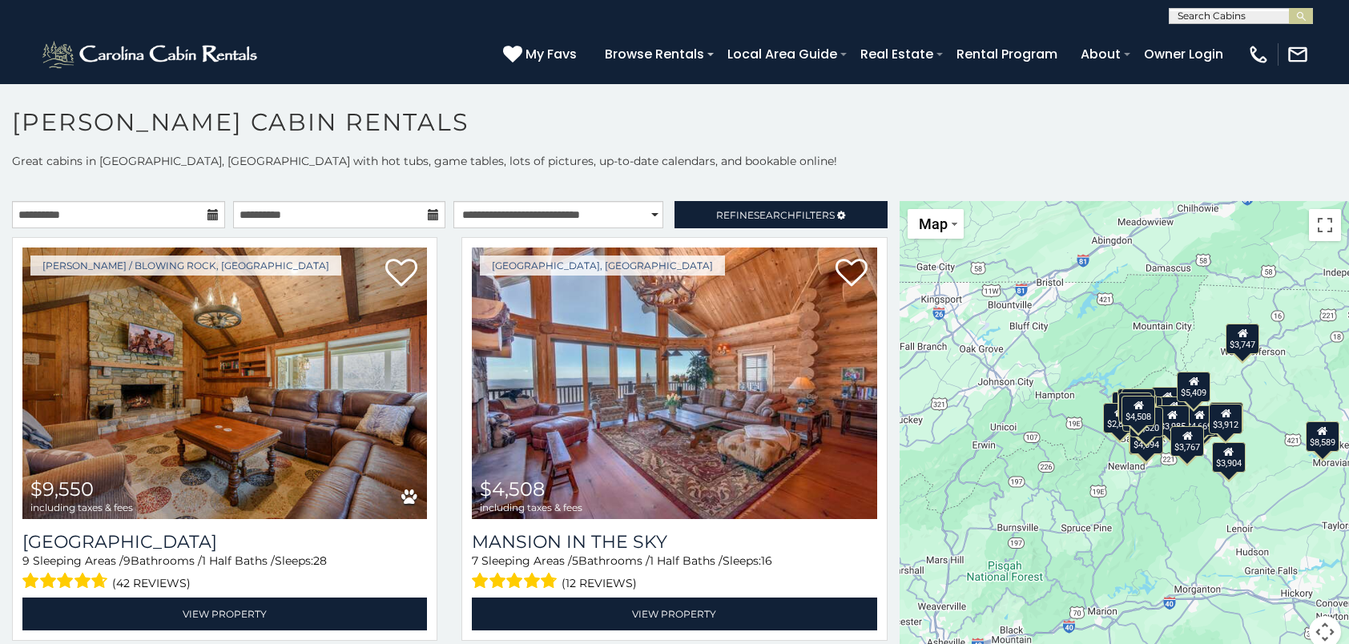
click at [723, 155] on p "Great cabins in [GEOGRAPHIC_DATA], [GEOGRAPHIC_DATA] with hot tubs, game tables…" at bounding box center [674, 161] width 1349 height 16
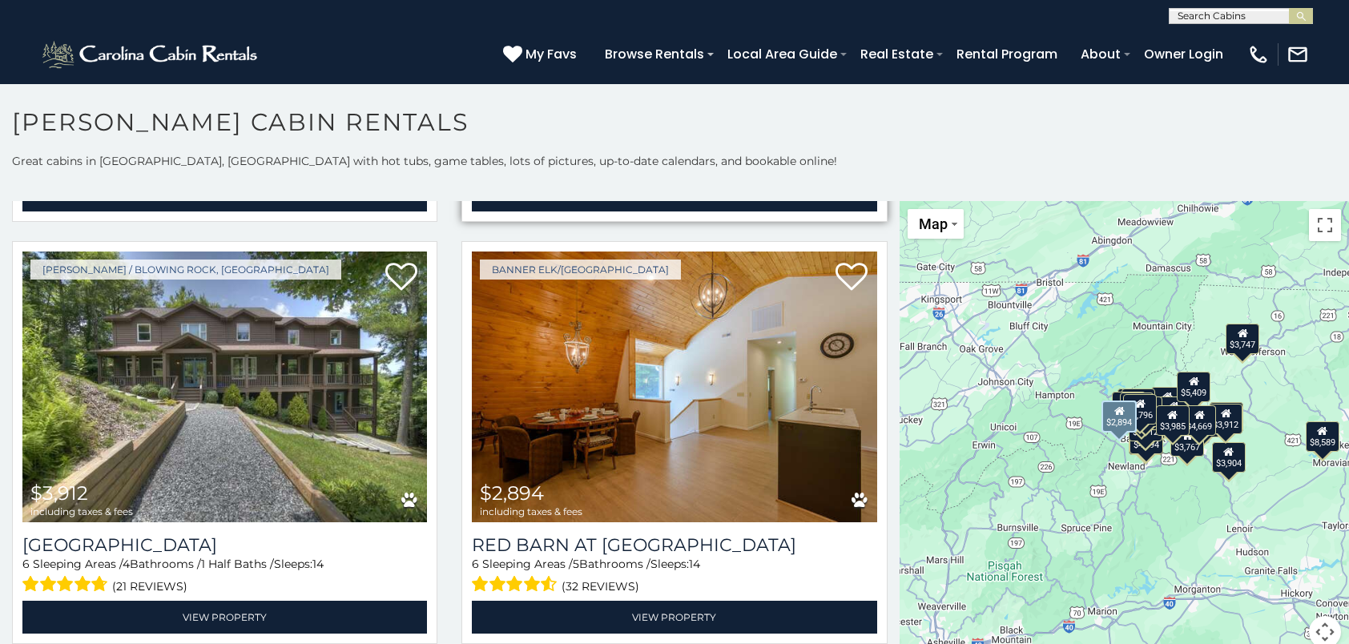
scroll to position [4727, 0]
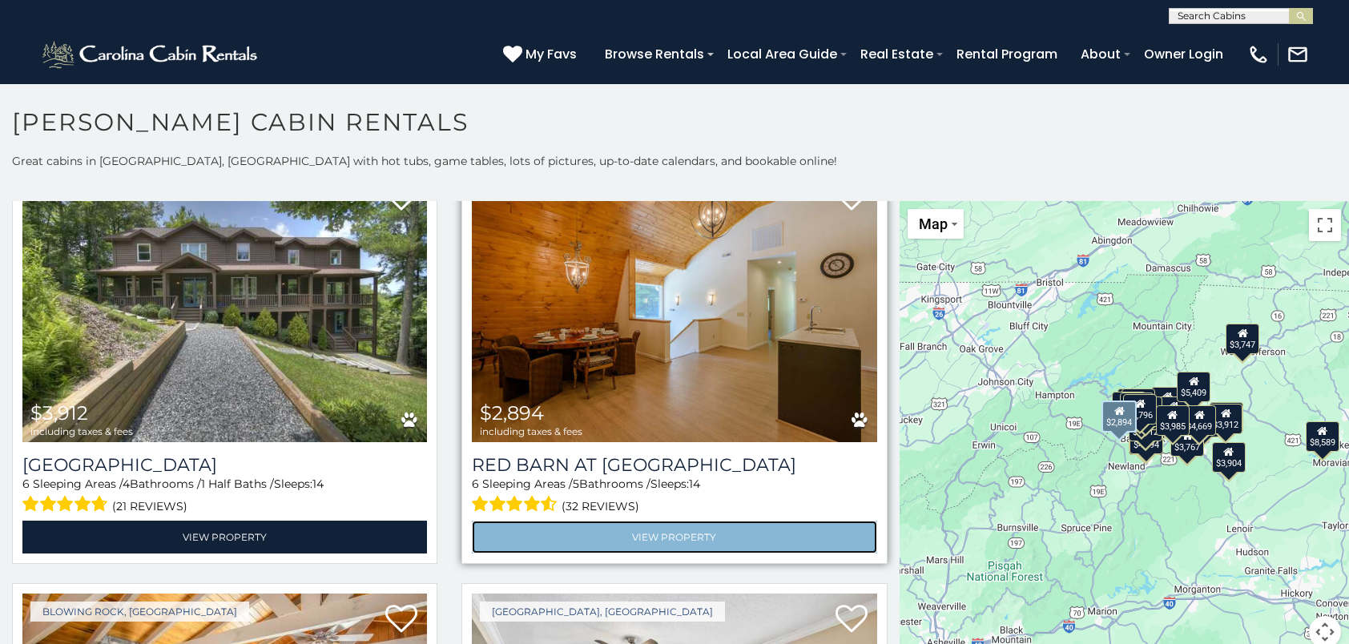
click at [663, 521] on link "View Property" at bounding box center [674, 537] width 405 height 33
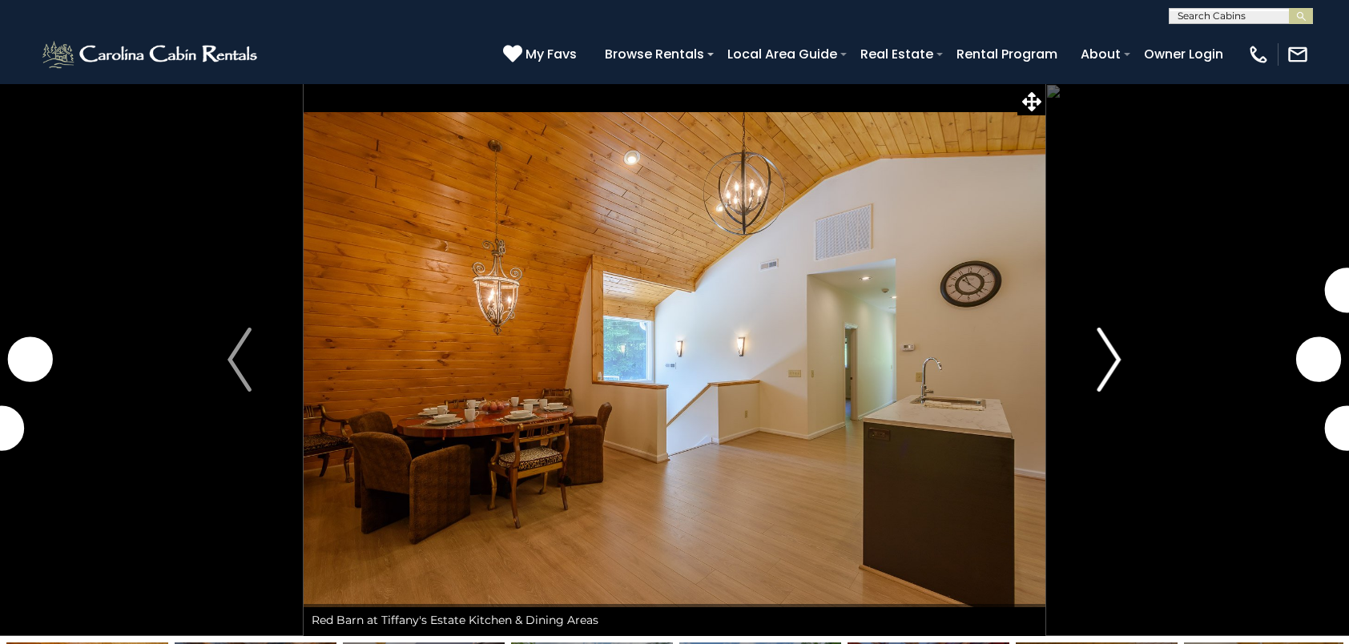
click at [1115, 361] on img "Next" at bounding box center [1110, 360] width 24 height 64
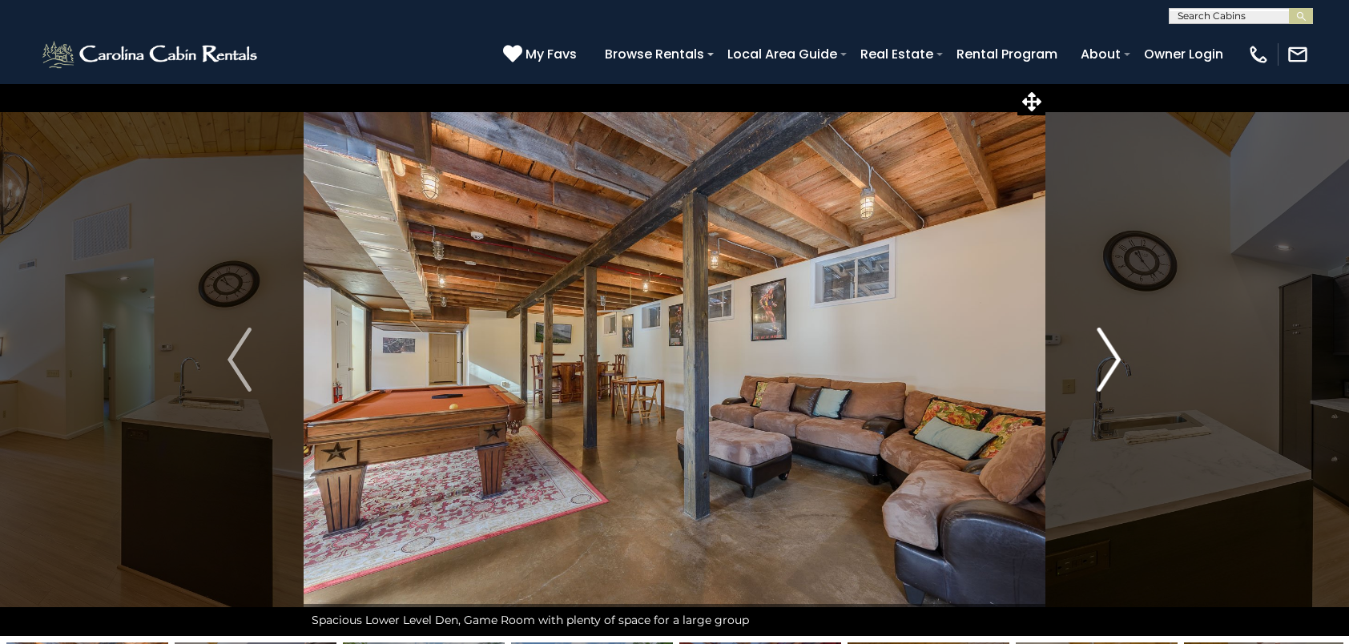
click at [1114, 361] on img "Next" at bounding box center [1110, 360] width 24 height 64
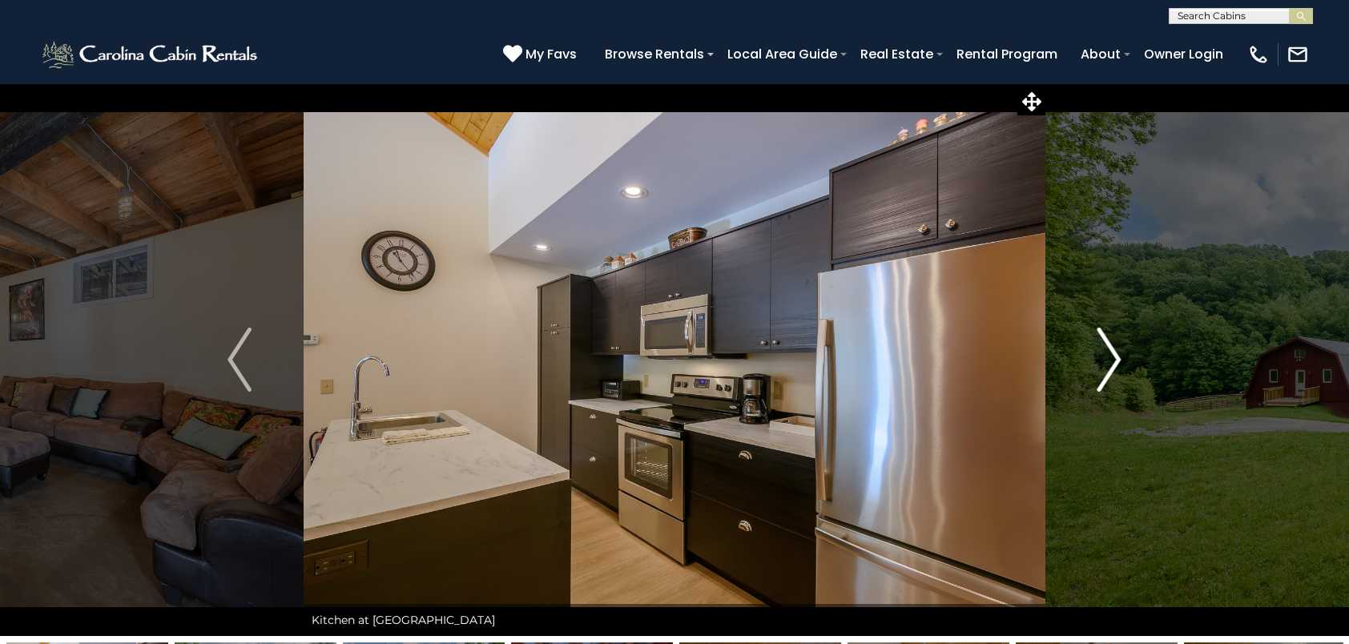
click at [1112, 347] on img "Next" at bounding box center [1110, 360] width 24 height 64
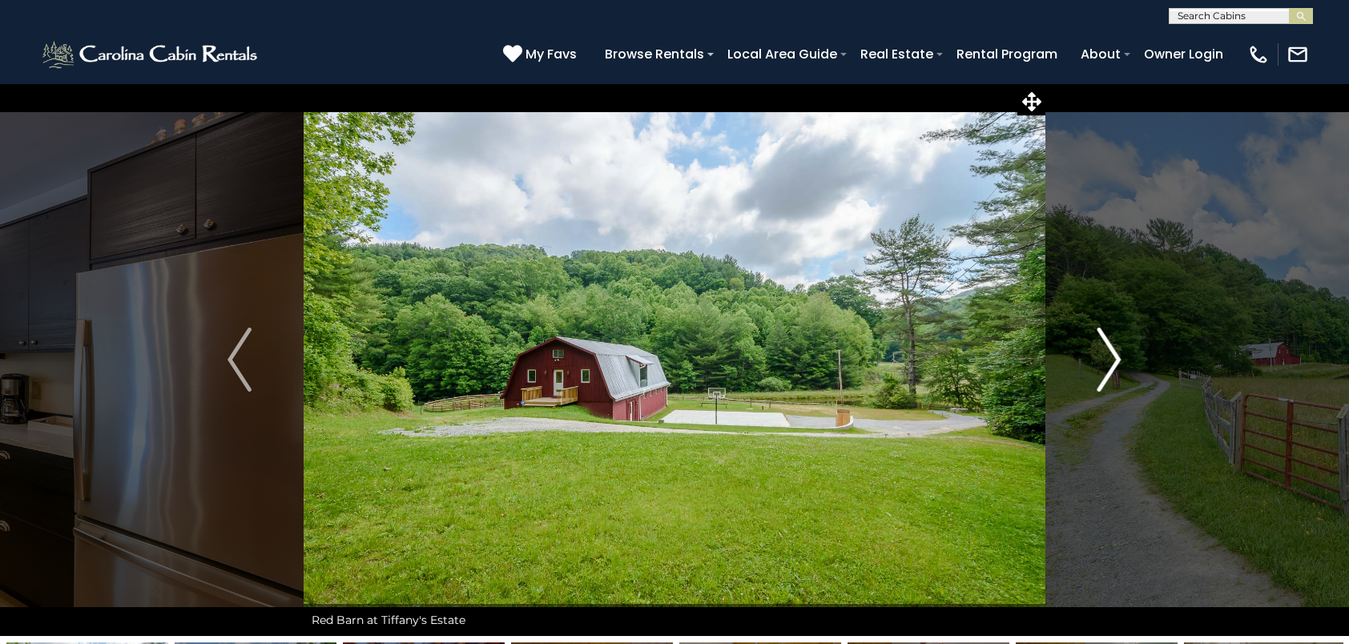
click at [1111, 349] on img "Next" at bounding box center [1110, 360] width 24 height 64
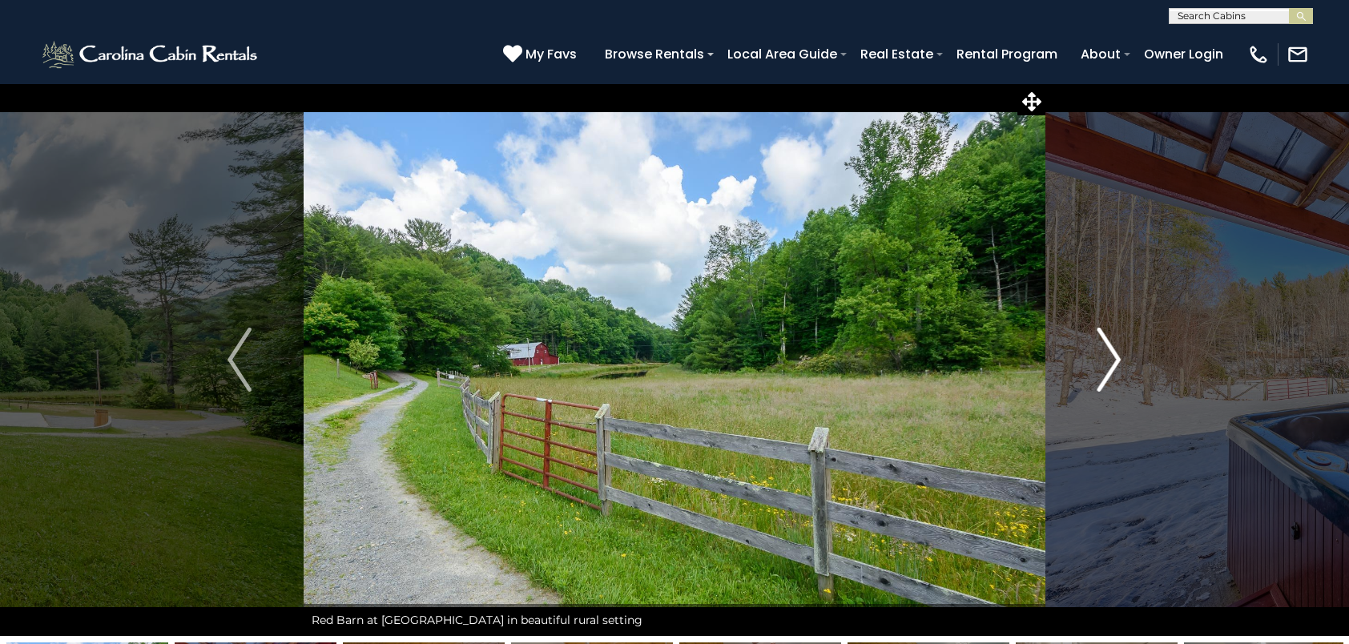
click at [1111, 349] on img "Next" at bounding box center [1110, 360] width 24 height 64
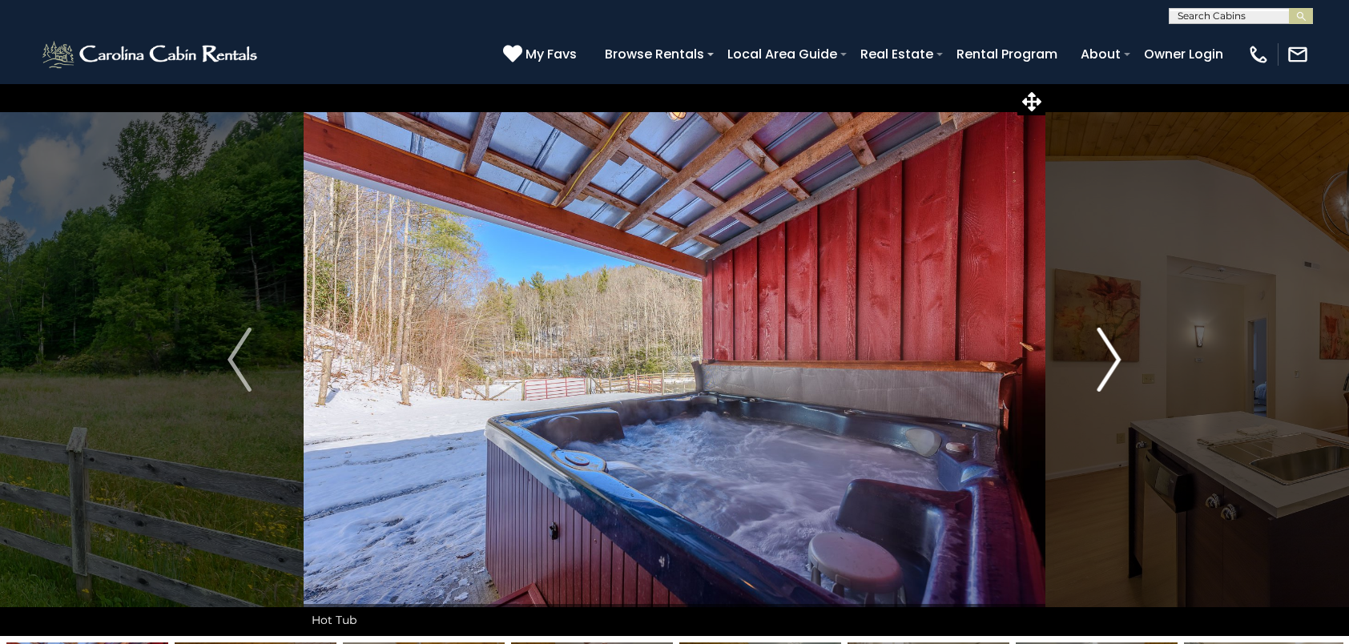
click at [1111, 349] on img "Next" at bounding box center [1110, 360] width 24 height 64
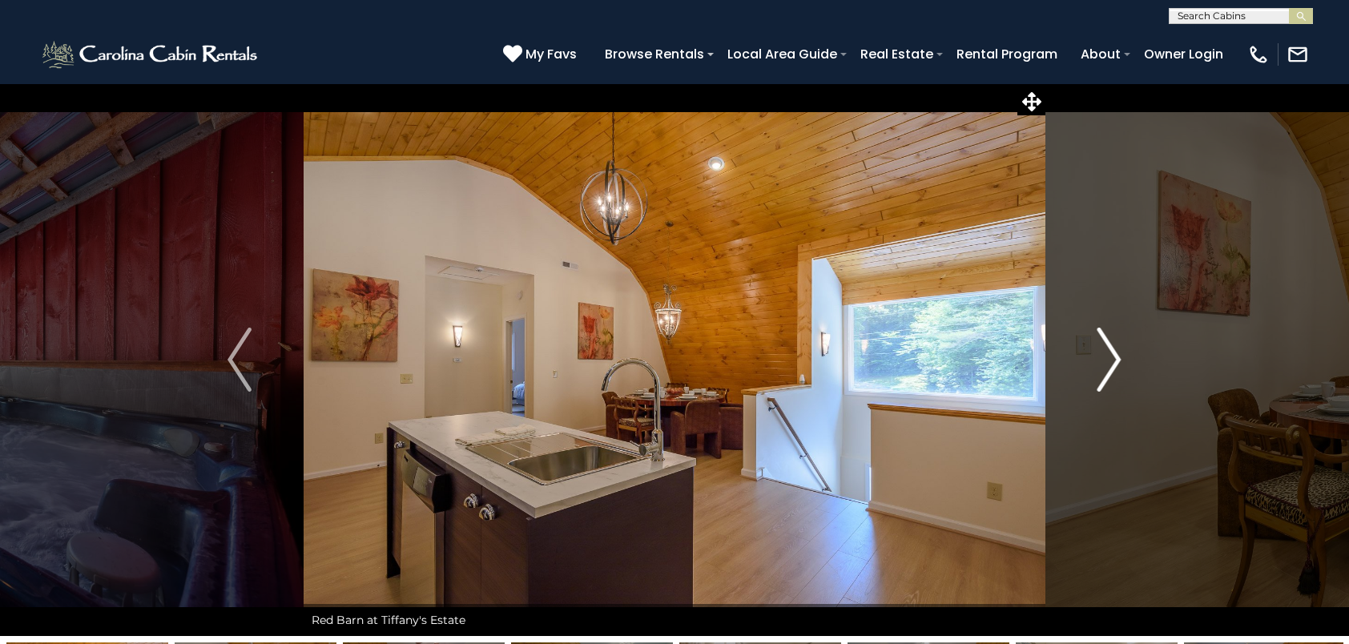
click at [1111, 349] on img "Next" at bounding box center [1110, 360] width 24 height 64
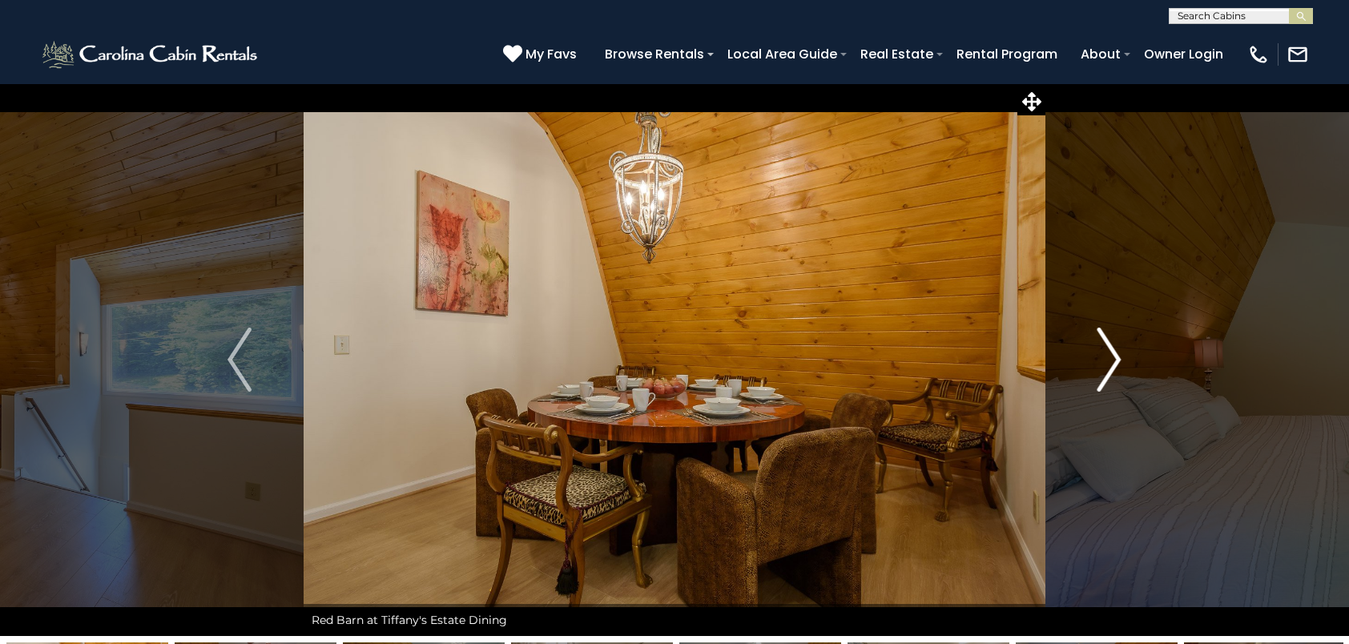
click at [1111, 349] on img "Next" at bounding box center [1110, 360] width 24 height 64
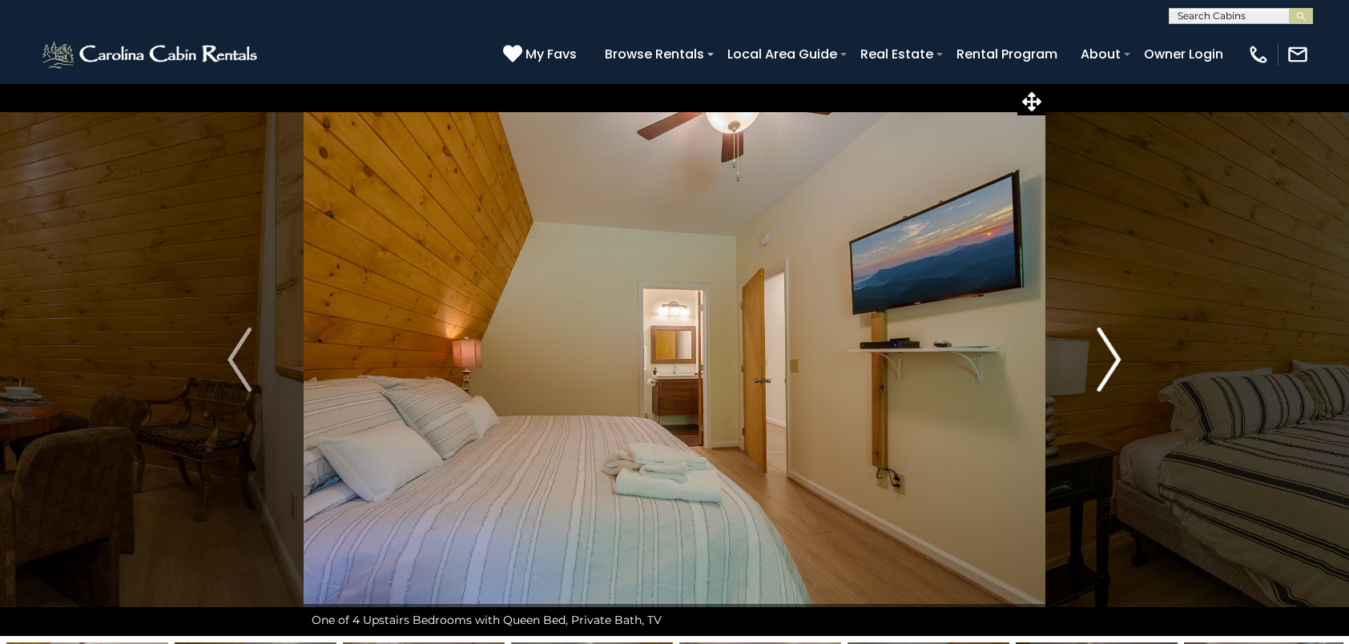
click at [1111, 349] on img "Next" at bounding box center [1110, 360] width 24 height 64
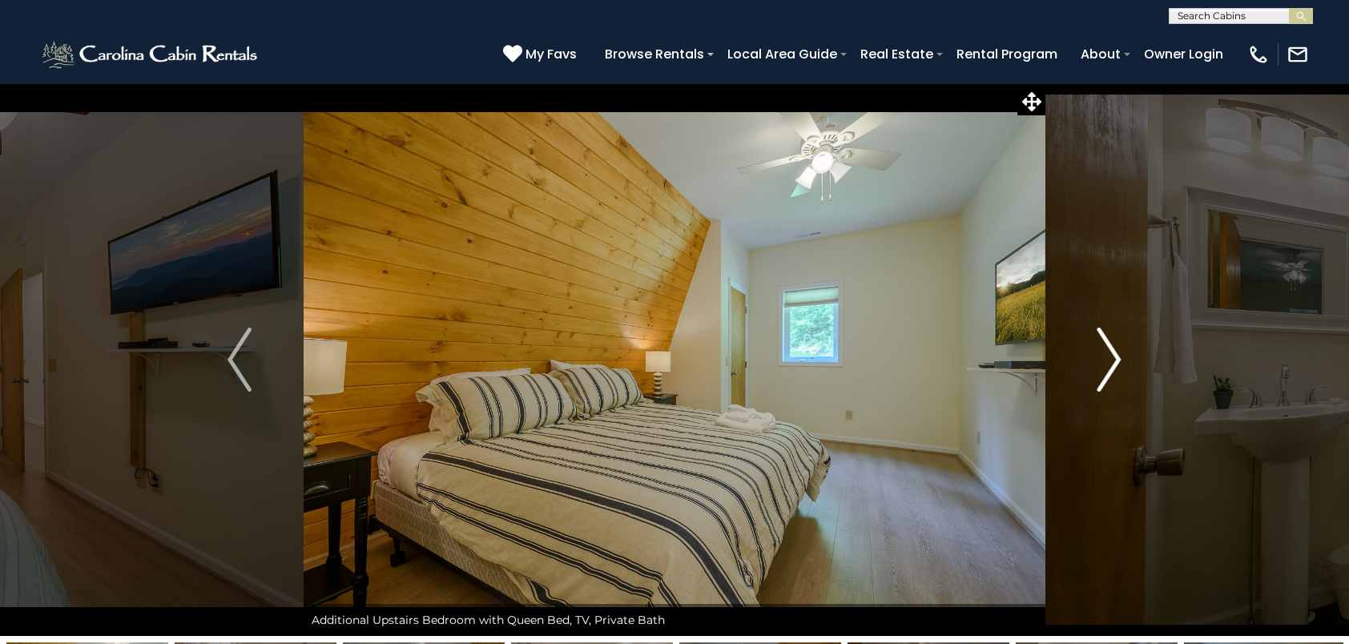
click at [1111, 349] on img "Next" at bounding box center [1110, 360] width 24 height 64
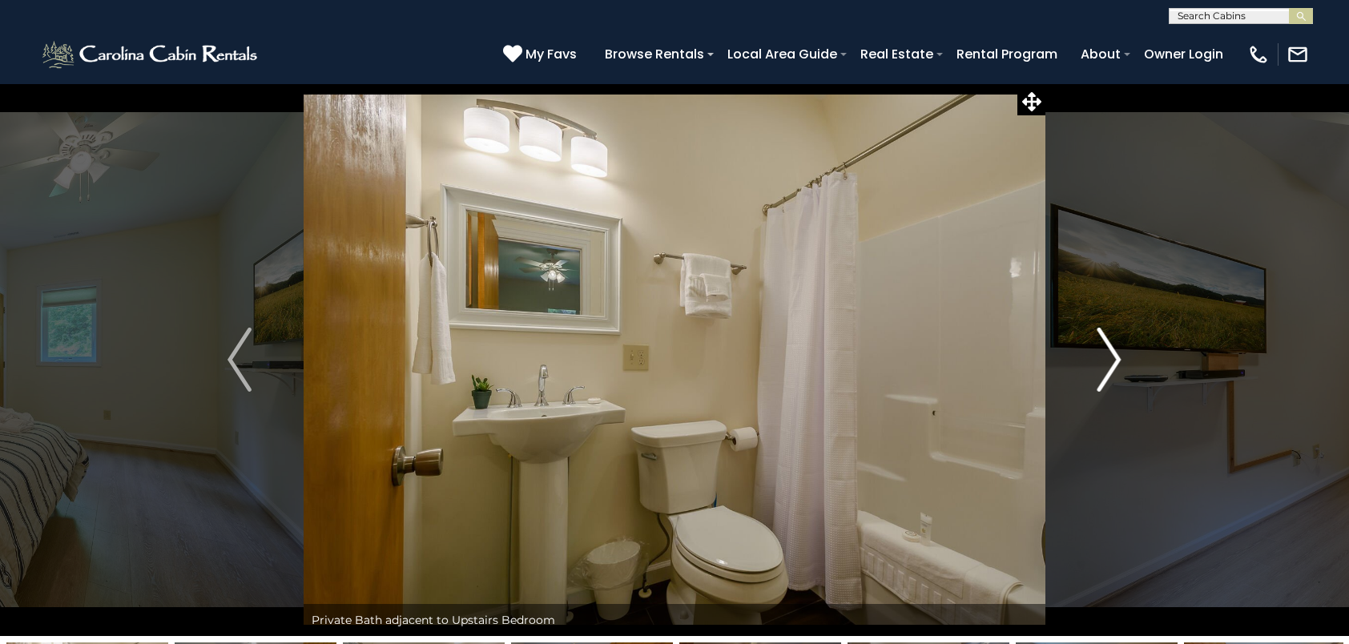
click at [1111, 349] on img "Next" at bounding box center [1110, 360] width 24 height 64
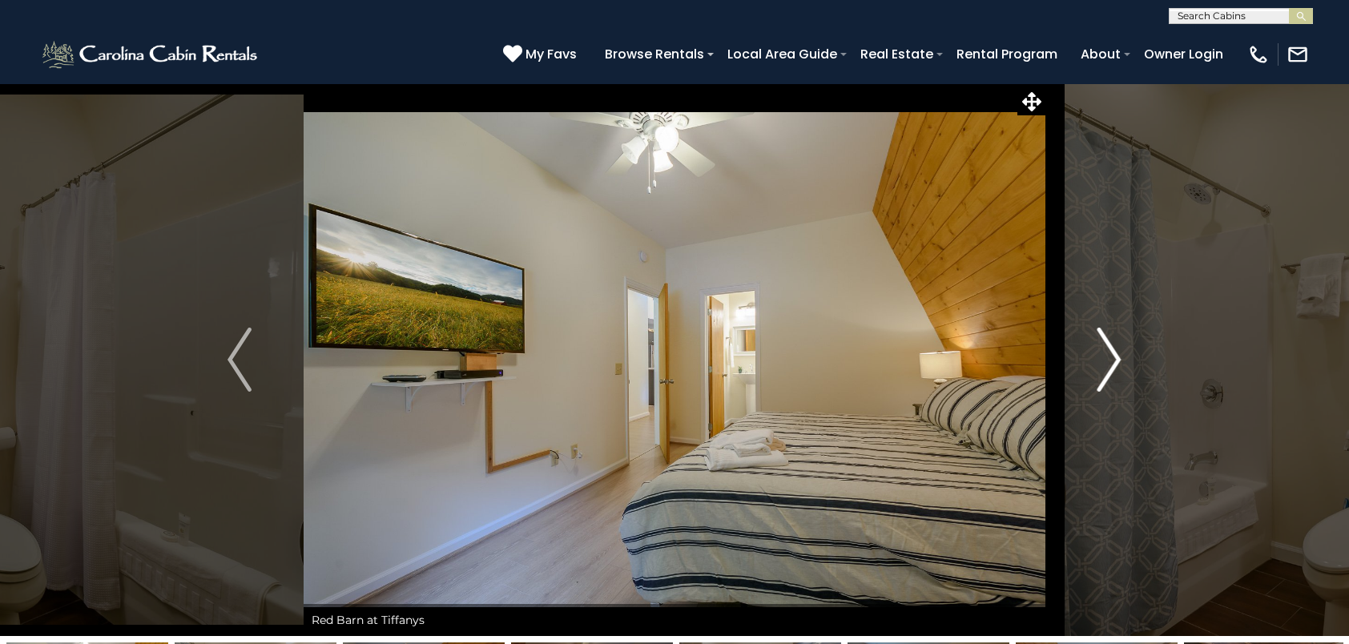
click at [1111, 349] on img "Next" at bounding box center [1110, 360] width 24 height 64
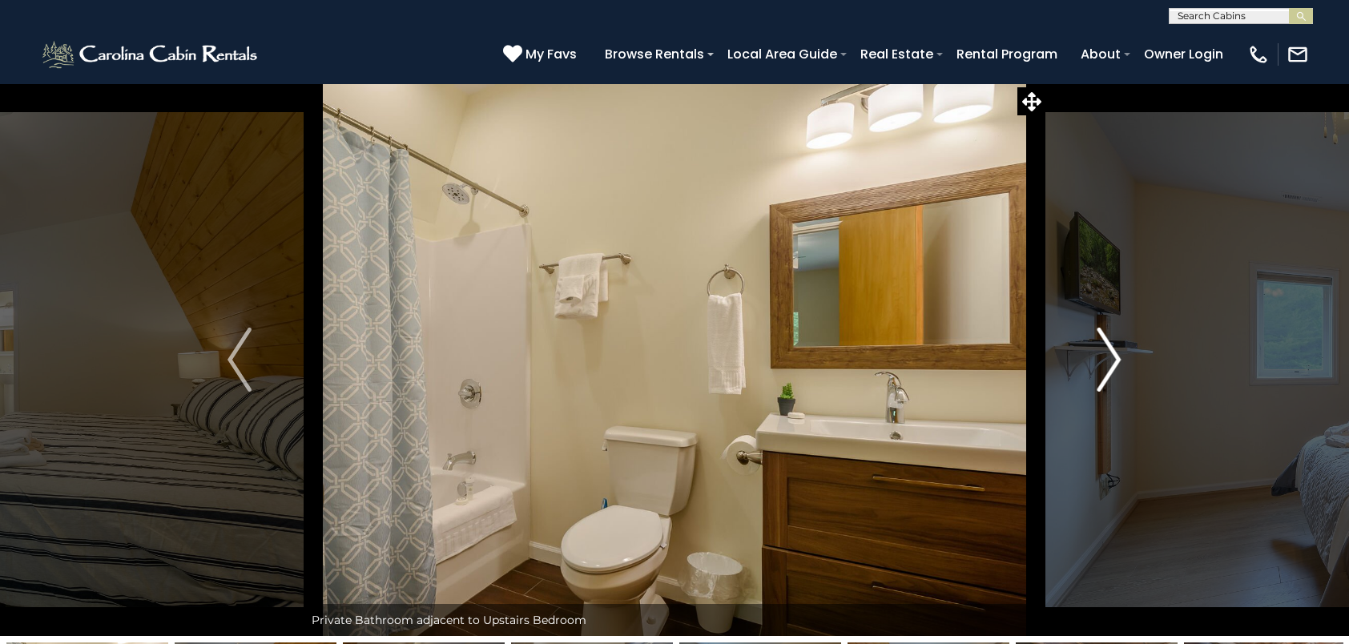
click at [1111, 349] on img "Next" at bounding box center [1110, 360] width 24 height 64
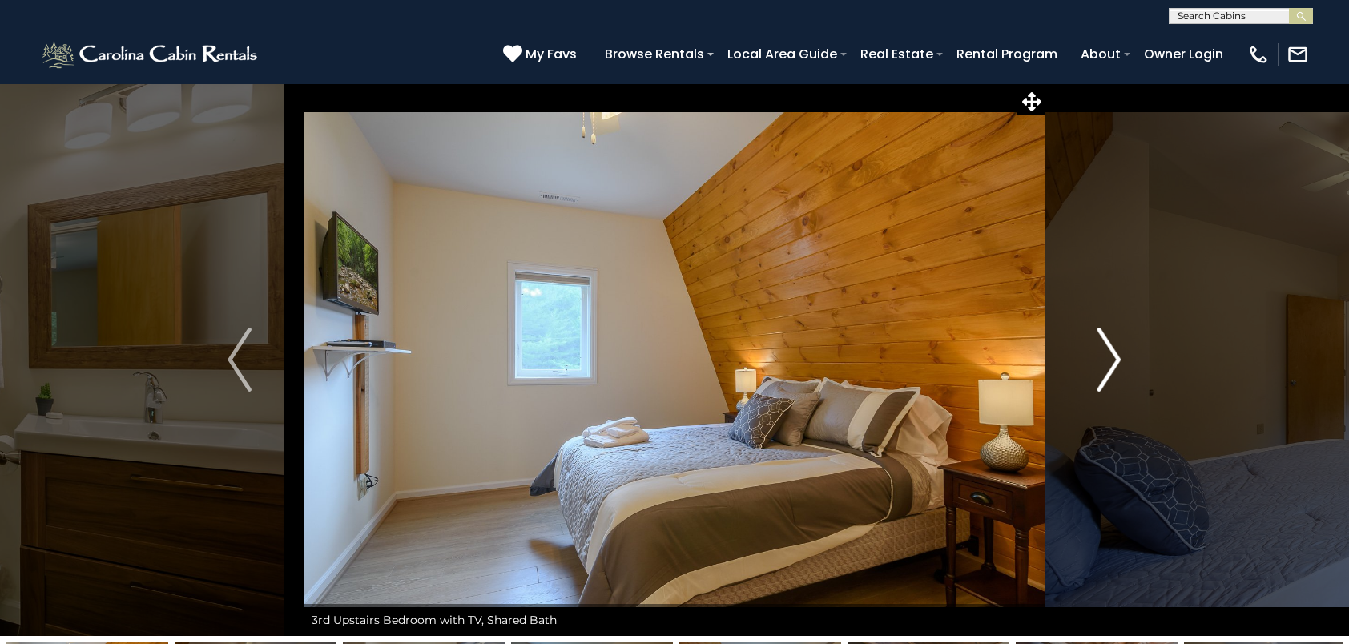
click at [1111, 349] on img "Next" at bounding box center [1110, 360] width 24 height 64
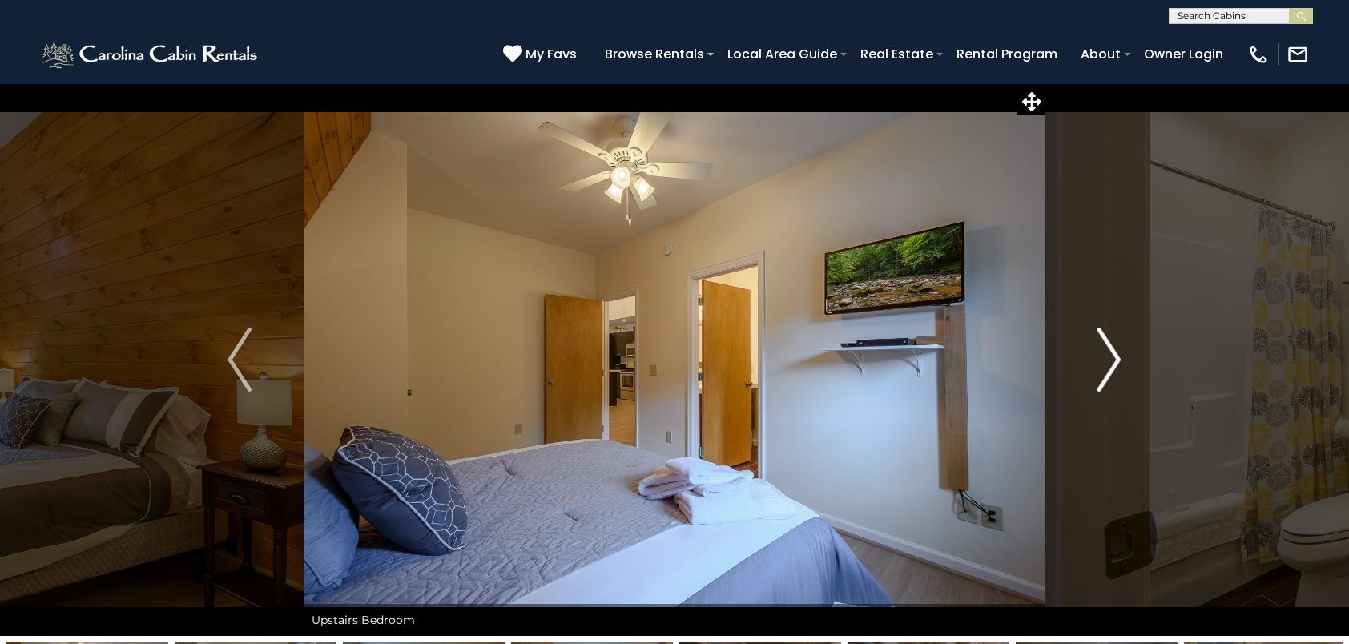
click at [1111, 349] on img "Next" at bounding box center [1110, 360] width 24 height 64
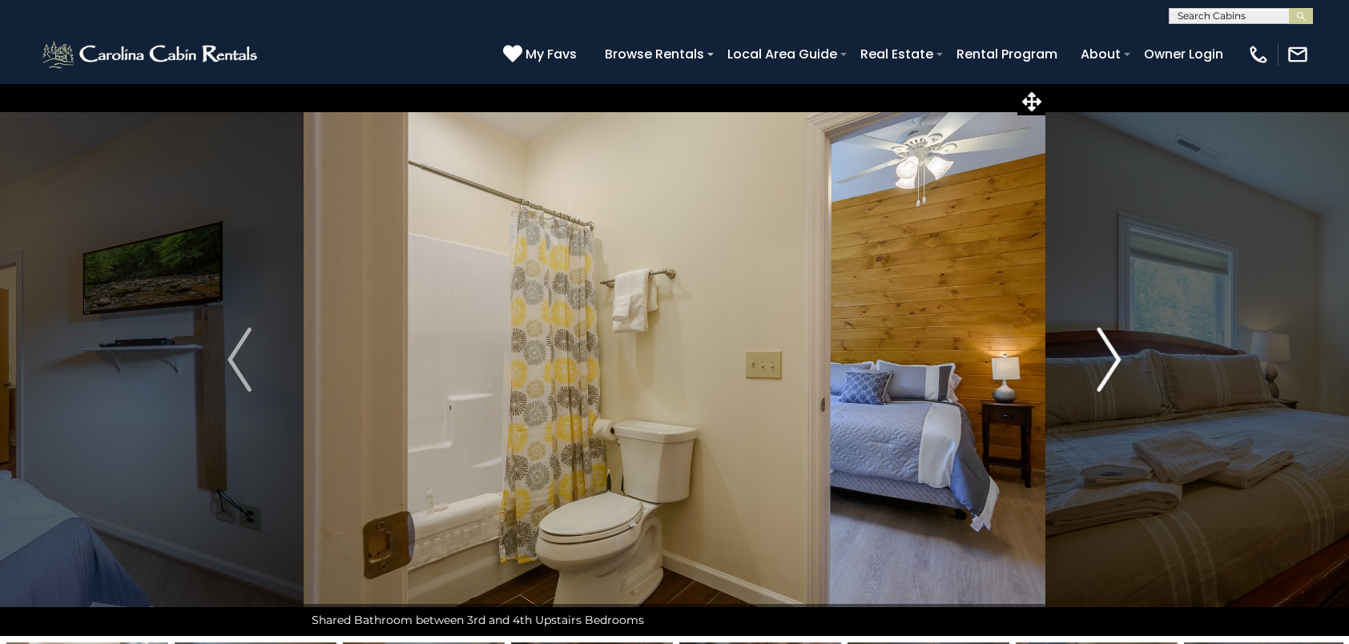
click at [1111, 349] on img "Next" at bounding box center [1110, 360] width 24 height 64
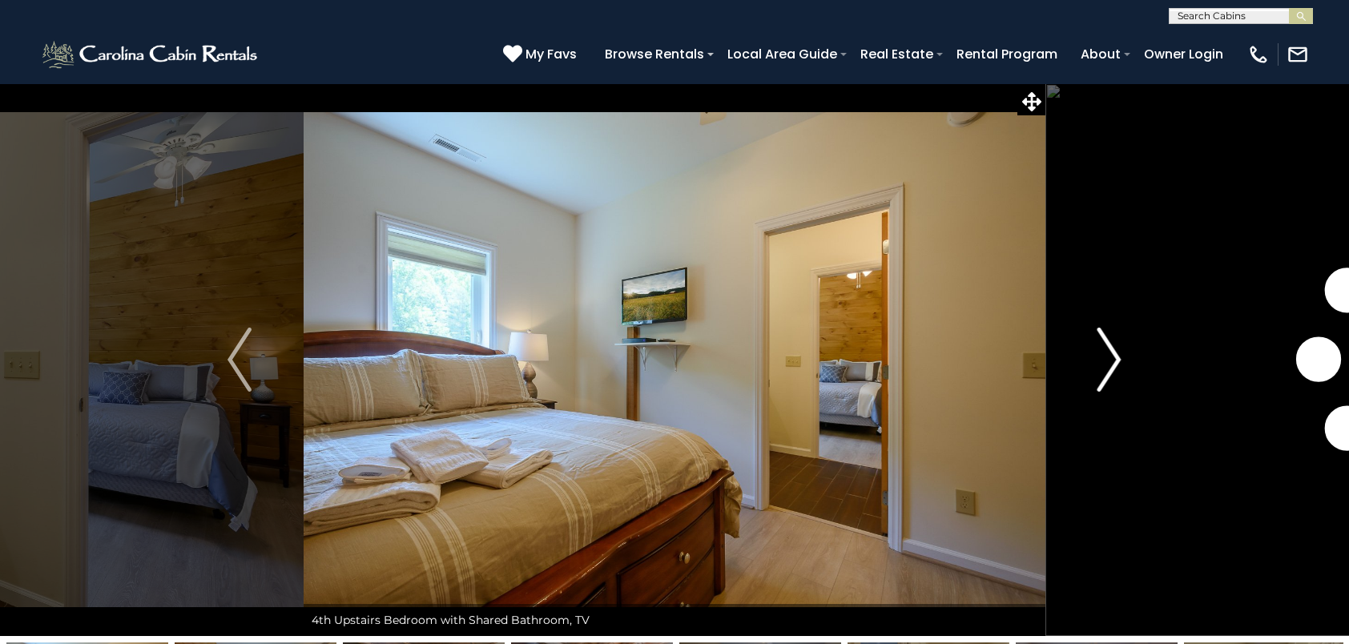
click at [1111, 349] on img "Next" at bounding box center [1110, 360] width 24 height 64
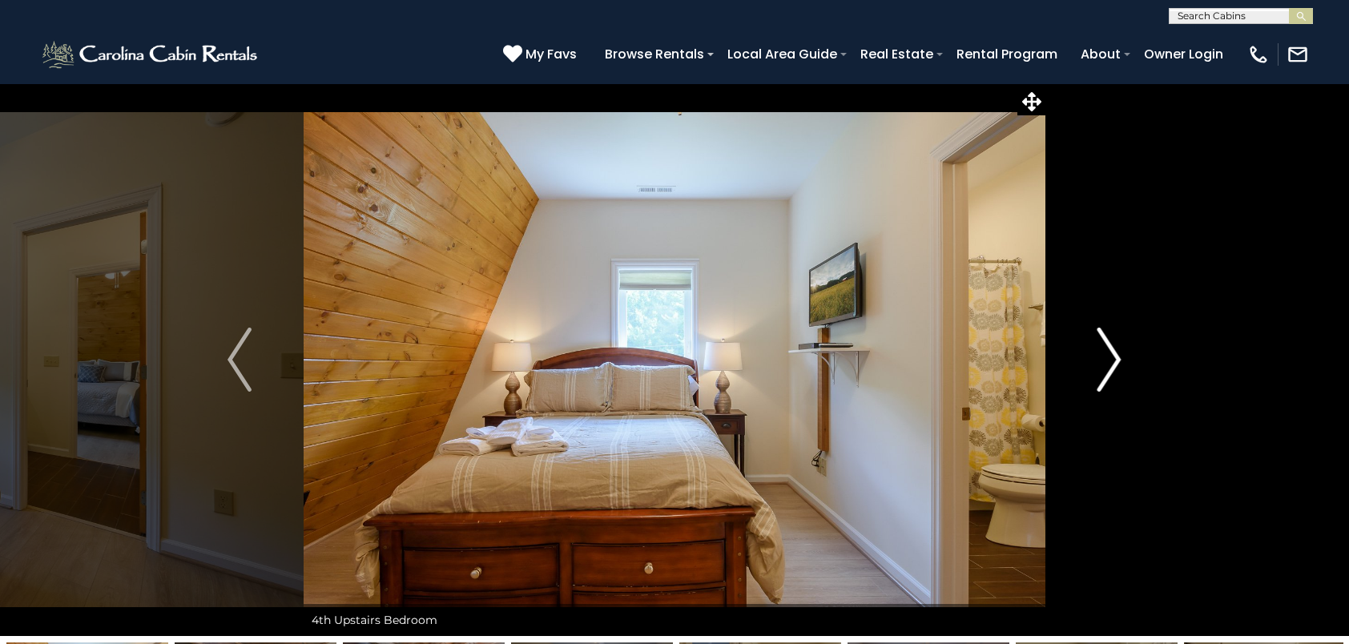
click at [1111, 349] on img "Next" at bounding box center [1110, 360] width 24 height 64
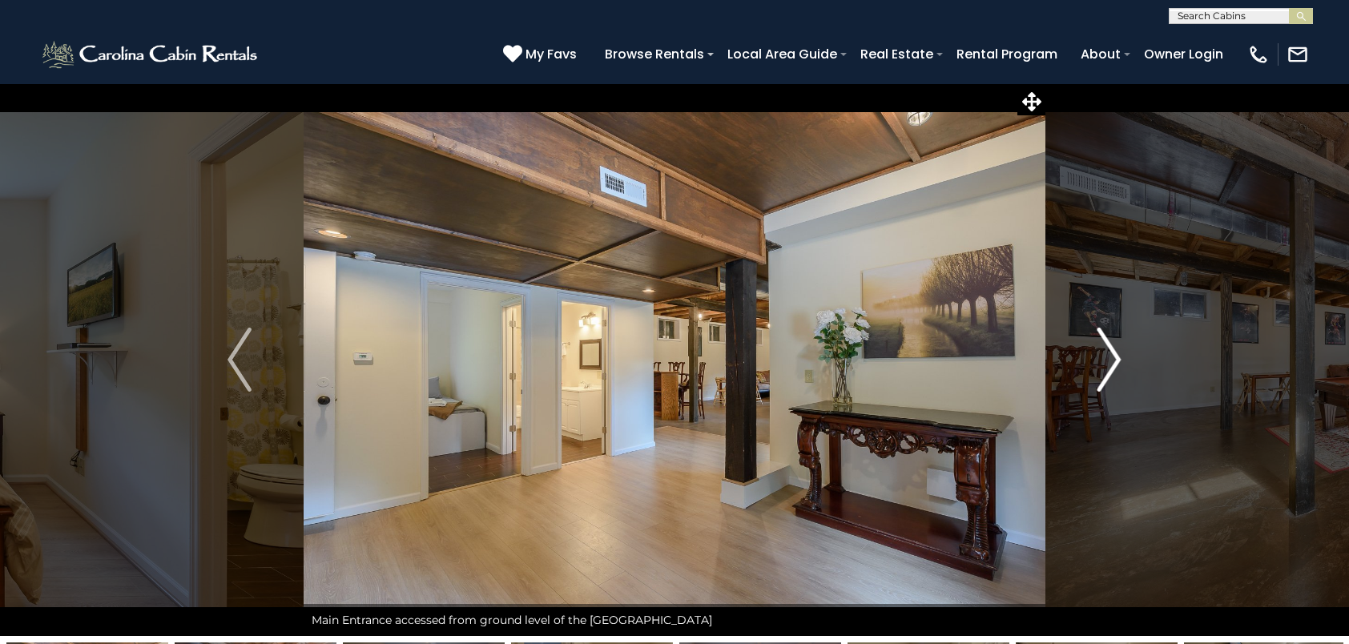
click at [1111, 349] on img "Next" at bounding box center [1110, 360] width 24 height 64
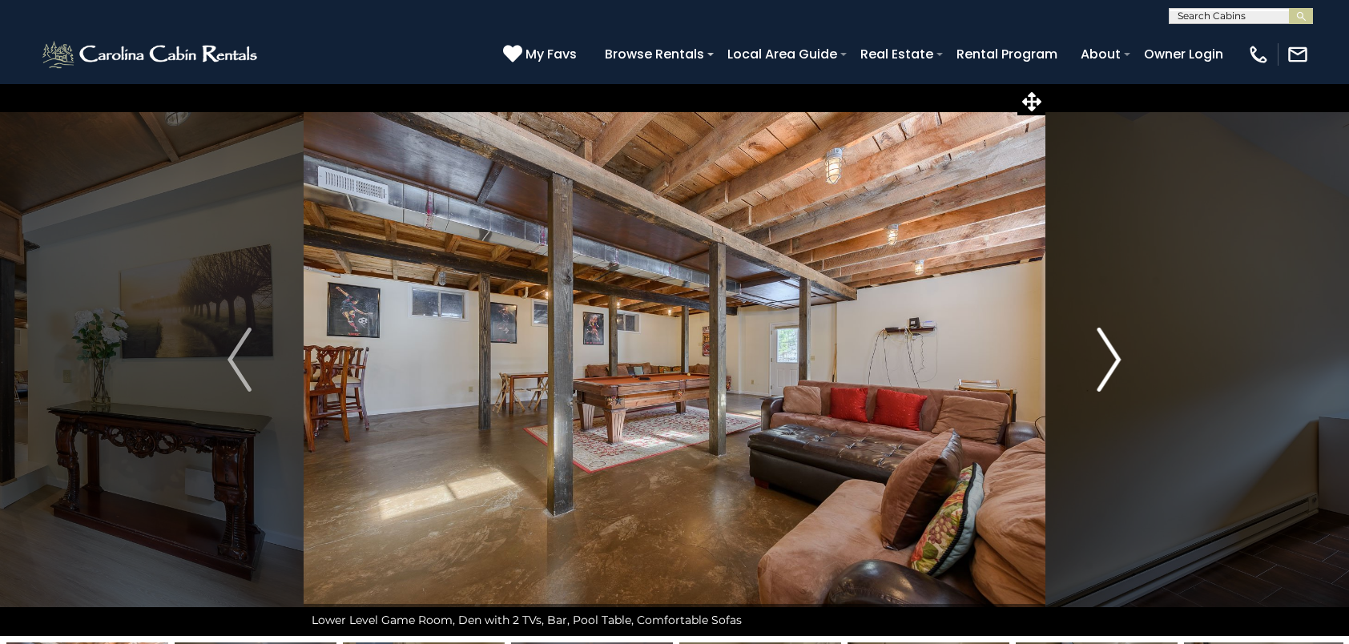
click at [1111, 349] on img "Next" at bounding box center [1110, 360] width 24 height 64
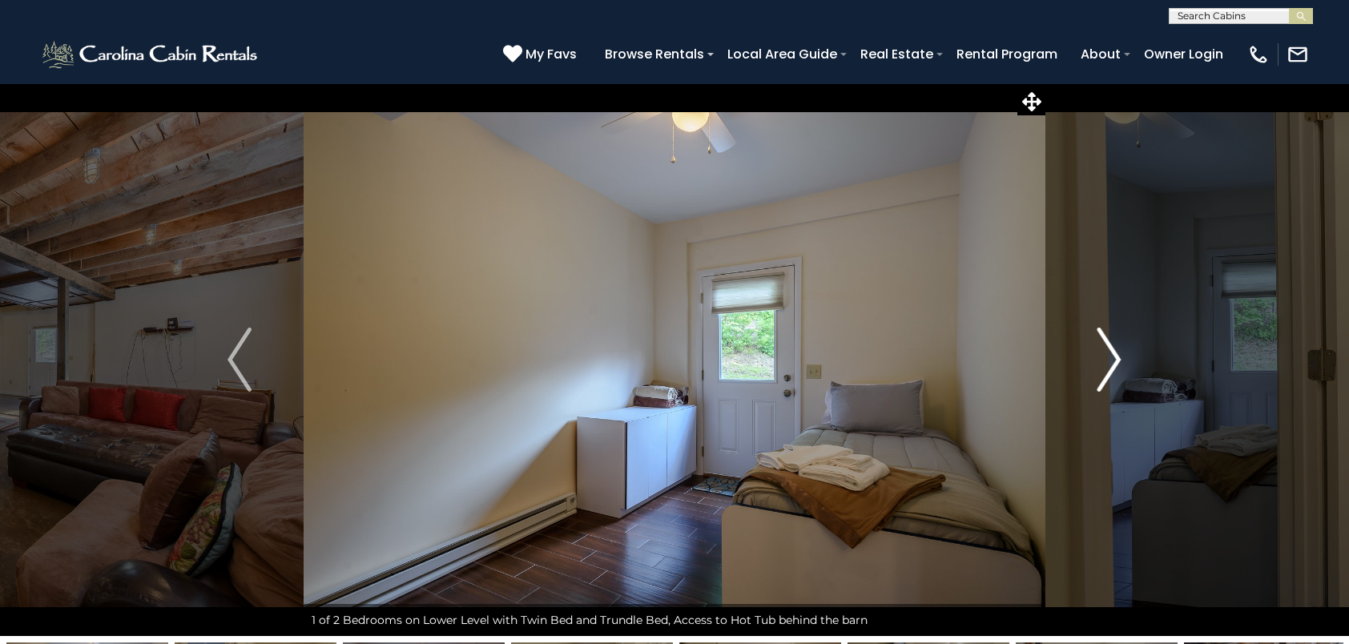
click at [1111, 349] on img "Next" at bounding box center [1110, 360] width 24 height 64
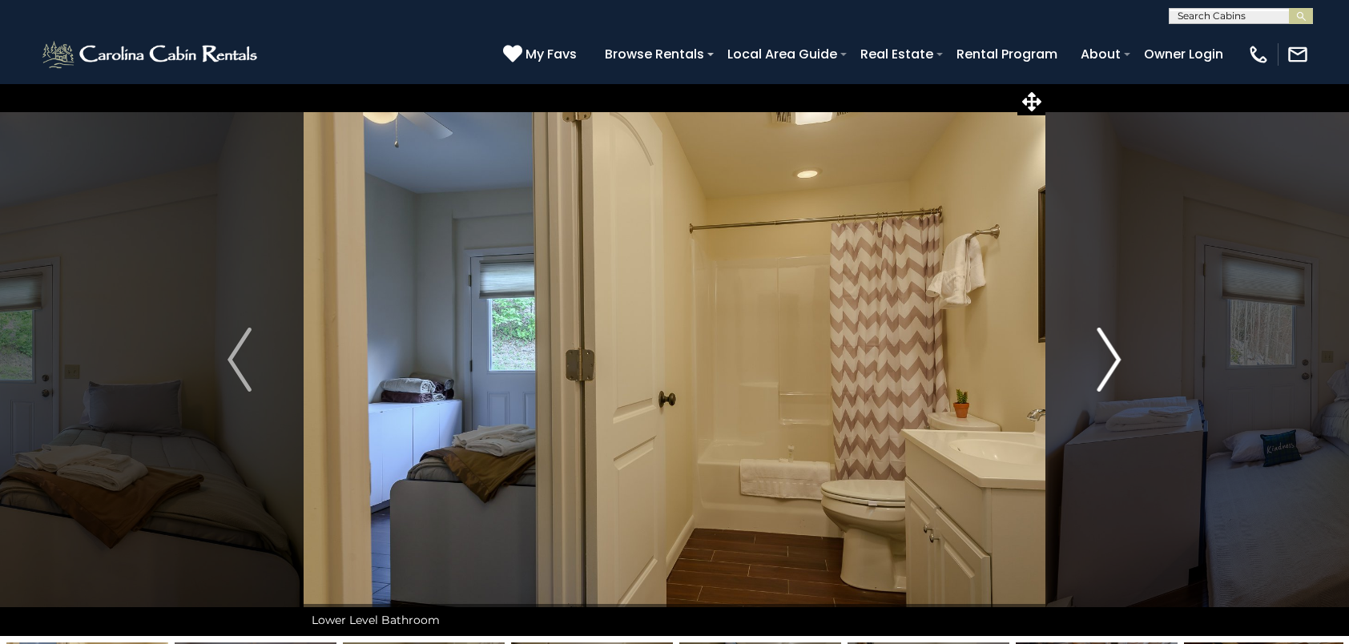
click at [1111, 349] on img "Next" at bounding box center [1110, 360] width 24 height 64
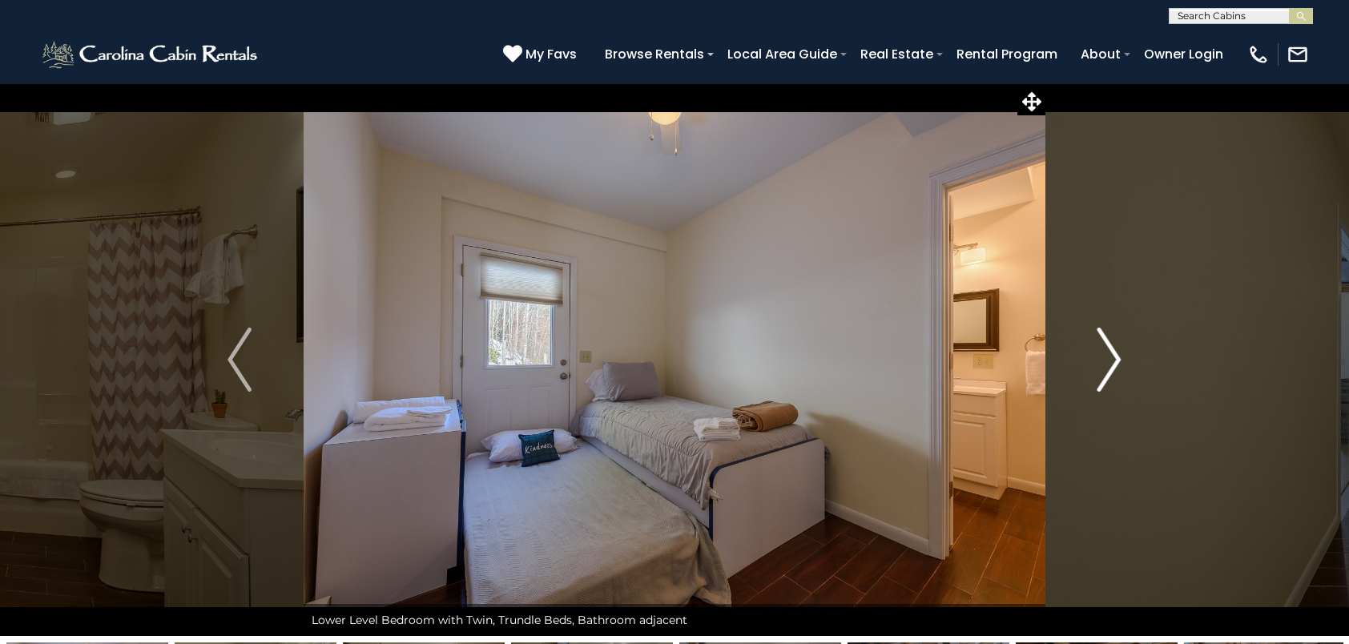
click at [1111, 349] on img "Next" at bounding box center [1110, 360] width 24 height 64
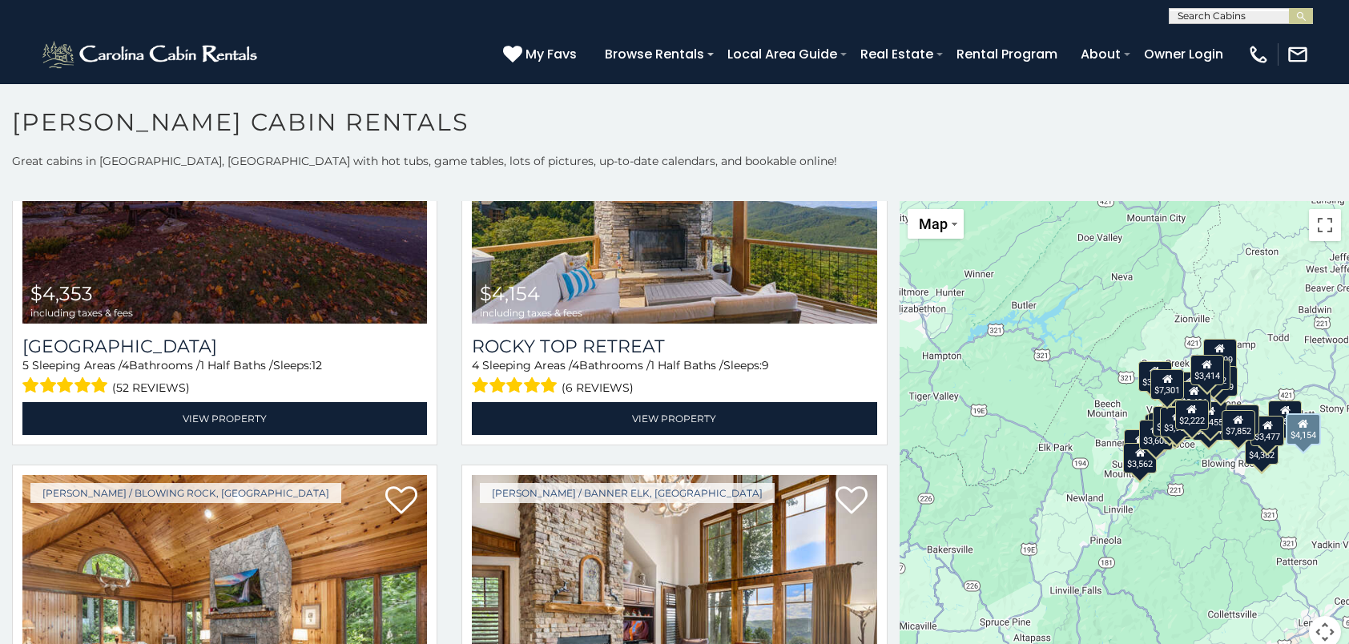
scroll to position [1042, 0]
